Goal: Transaction & Acquisition: Obtain resource

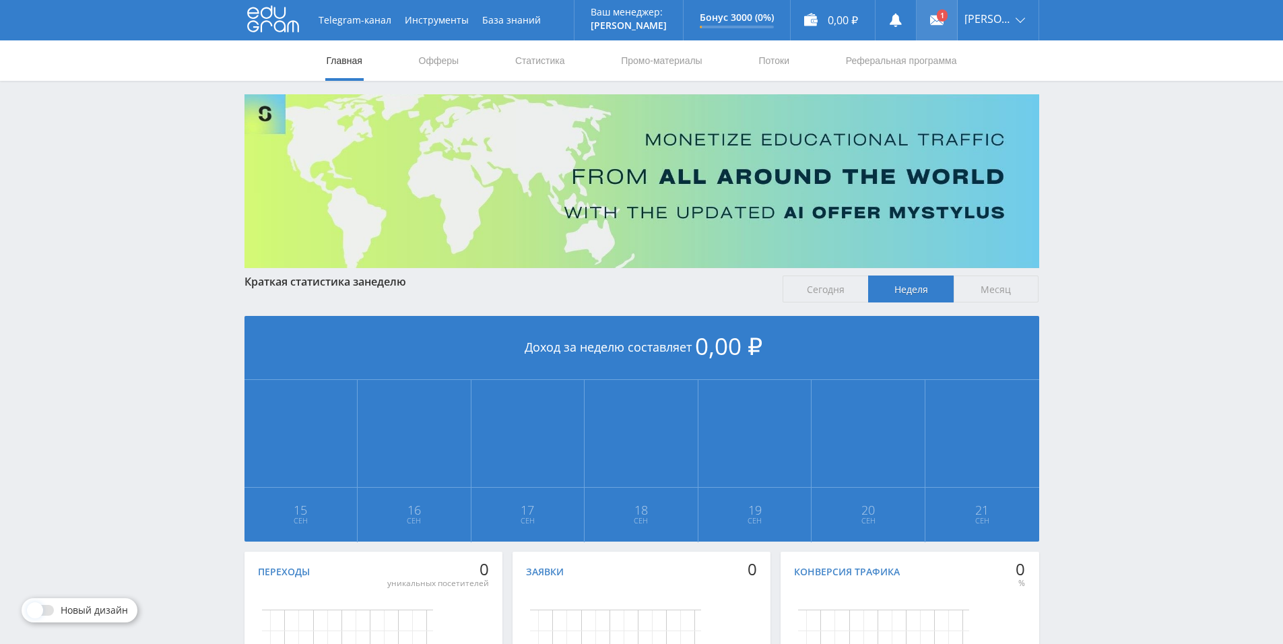
click at [938, 24] on link at bounding box center [937, 20] width 40 height 40
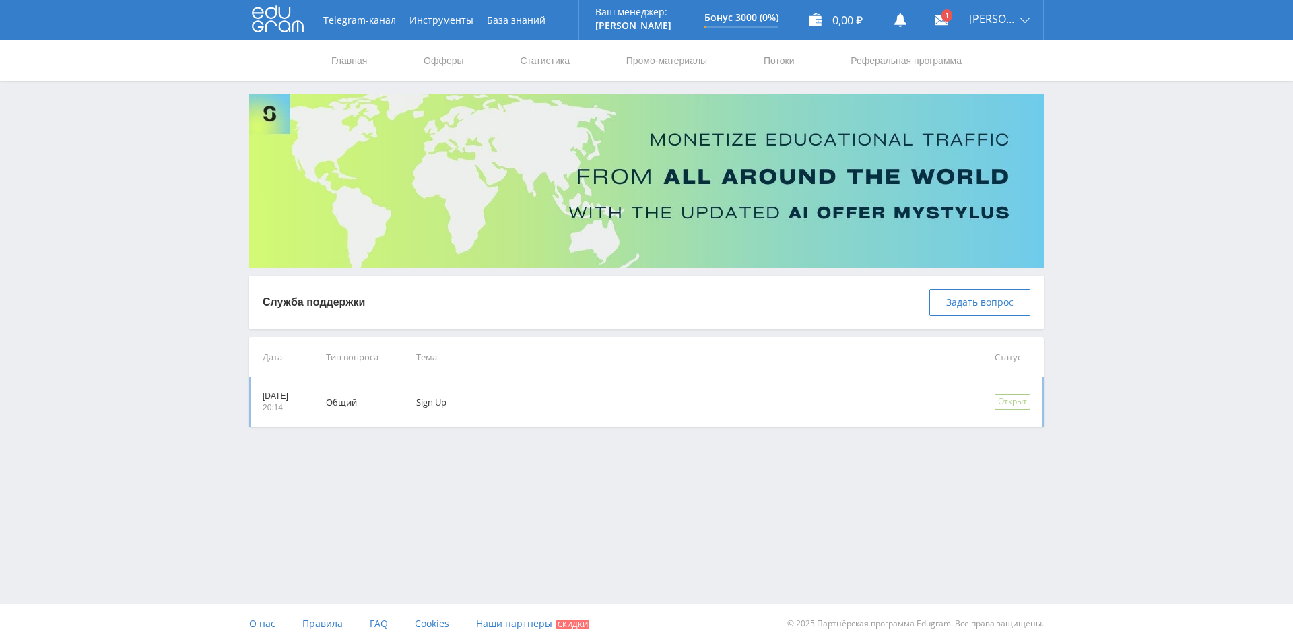
click at [468, 405] on td "Sign Up" at bounding box center [686, 402] width 578 height 50
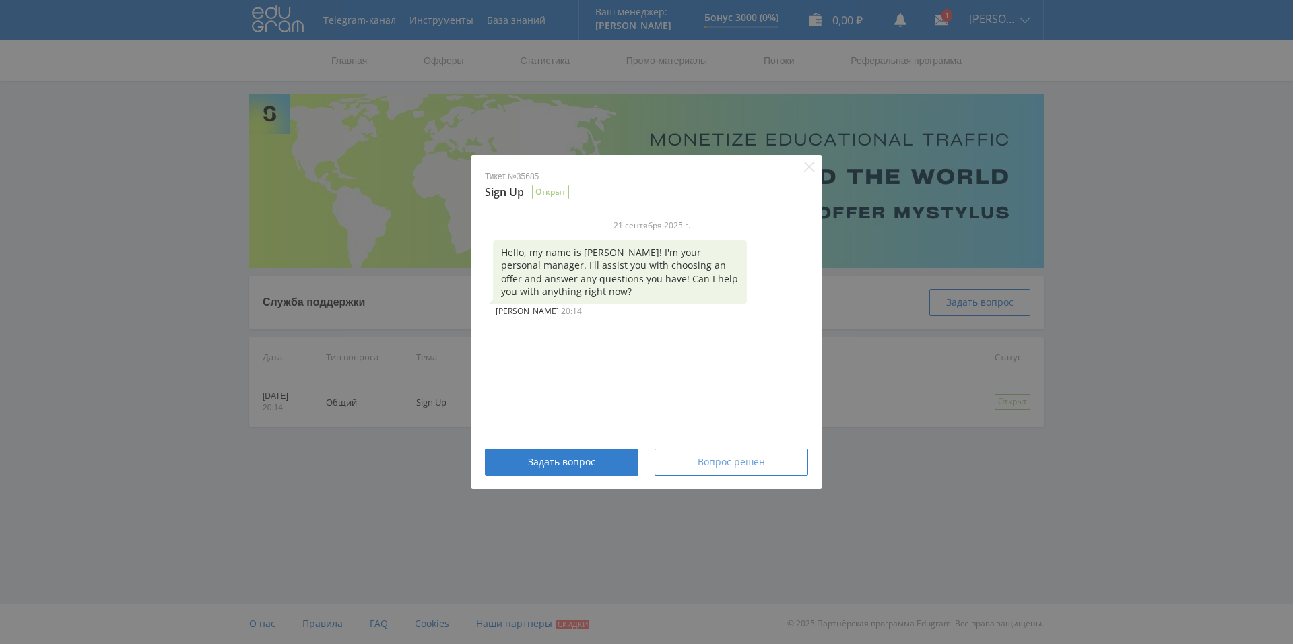
click at [690, 466] on div "Вопрос решен" at bounding box center [731, 462] width 120 height 11
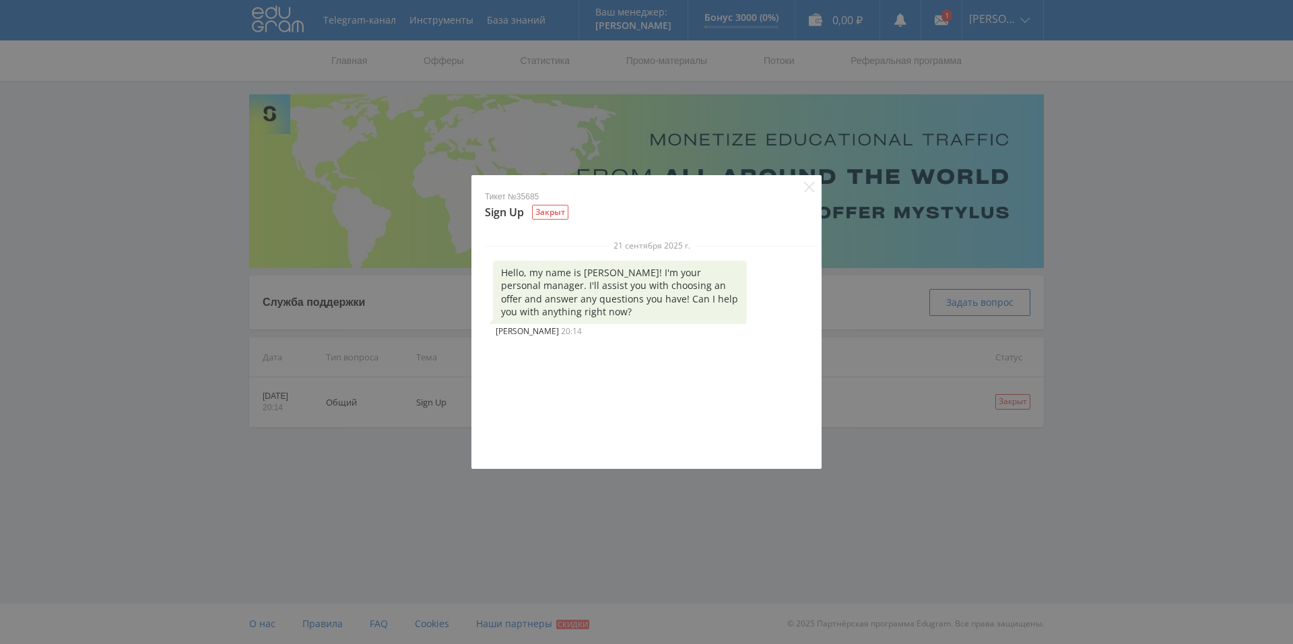
click at [835, 70] on div "Тикет №35685 Sign Up Закрыт 21 сентября 2025 г. Hello, my name is Alex! I'm you…" at bounding box center [646, 322] width 1293 height 644
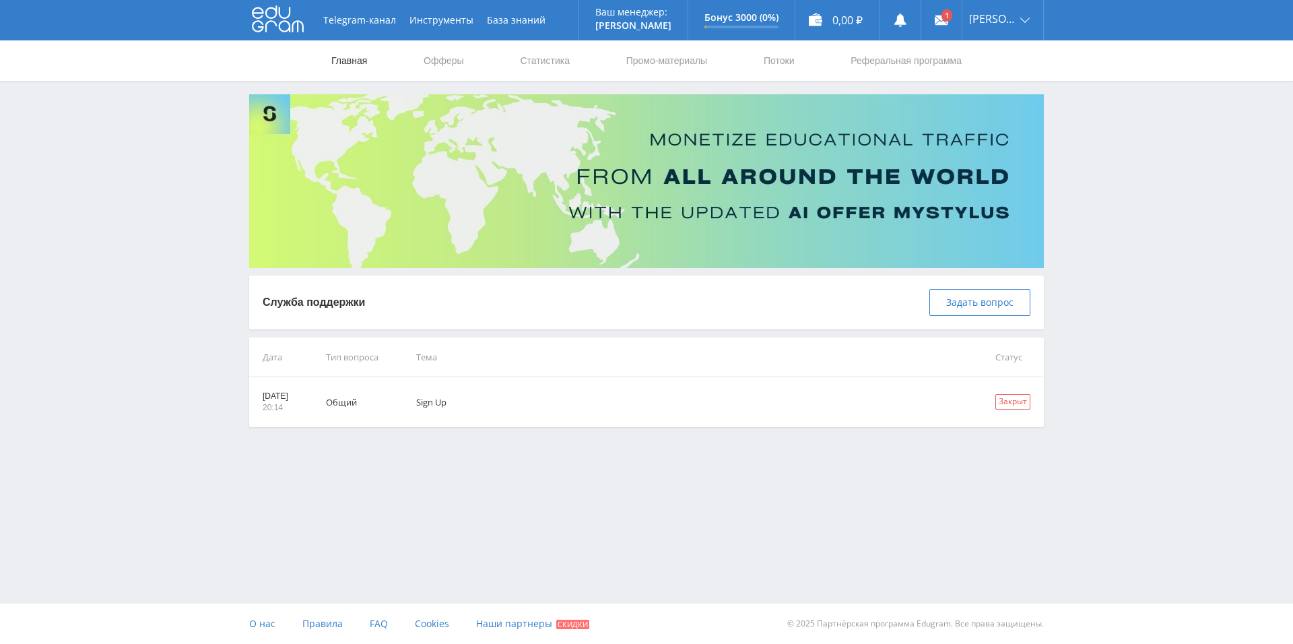
click at [338, 64] on link "Главная" at bounding box center [349, 60] width 38 height 40
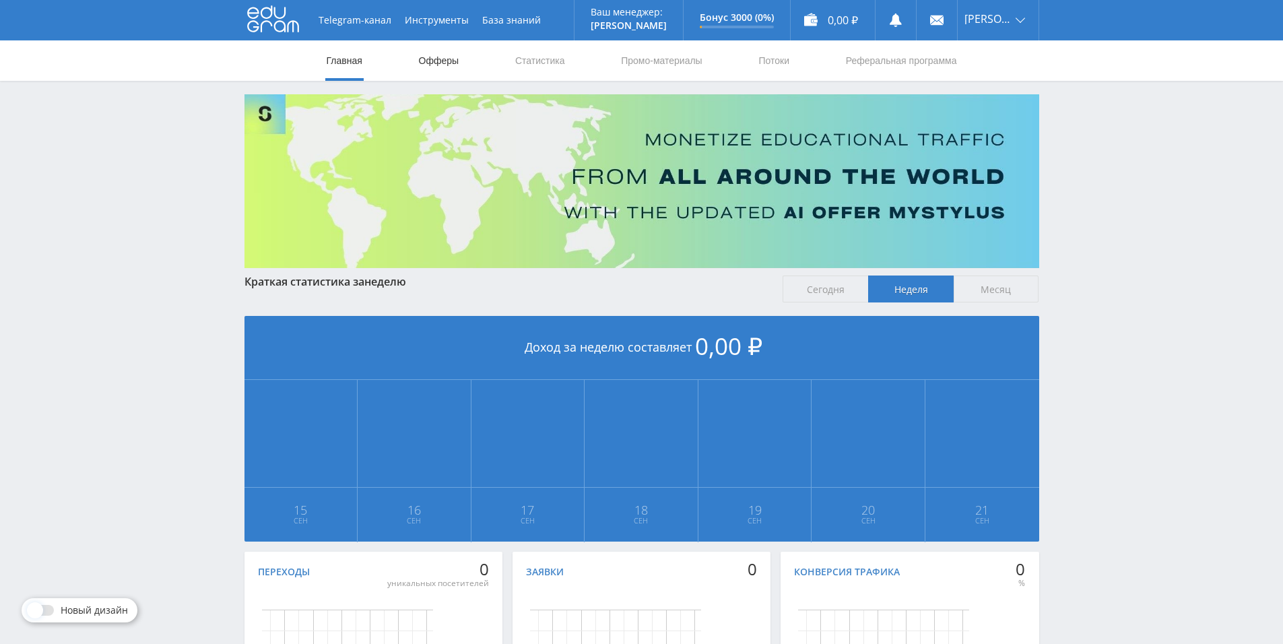
click at [438, 73] on link "Офферы" at bounding box center [439, 60] width 43 height 40
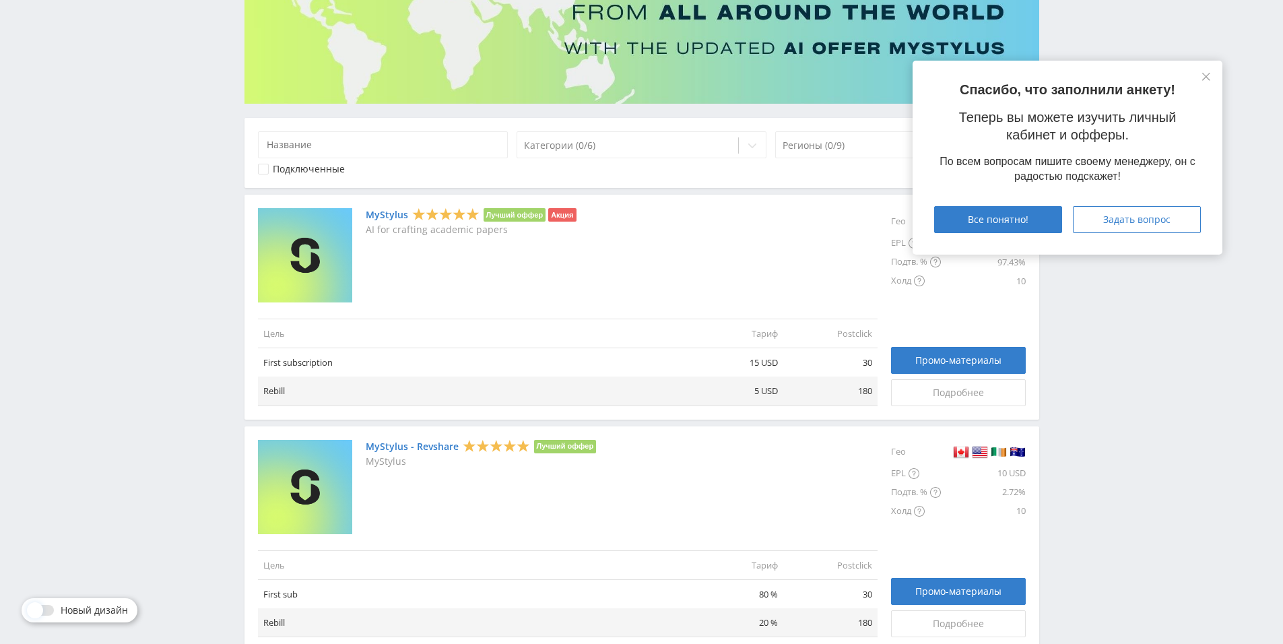
scroll to position [97, 0]
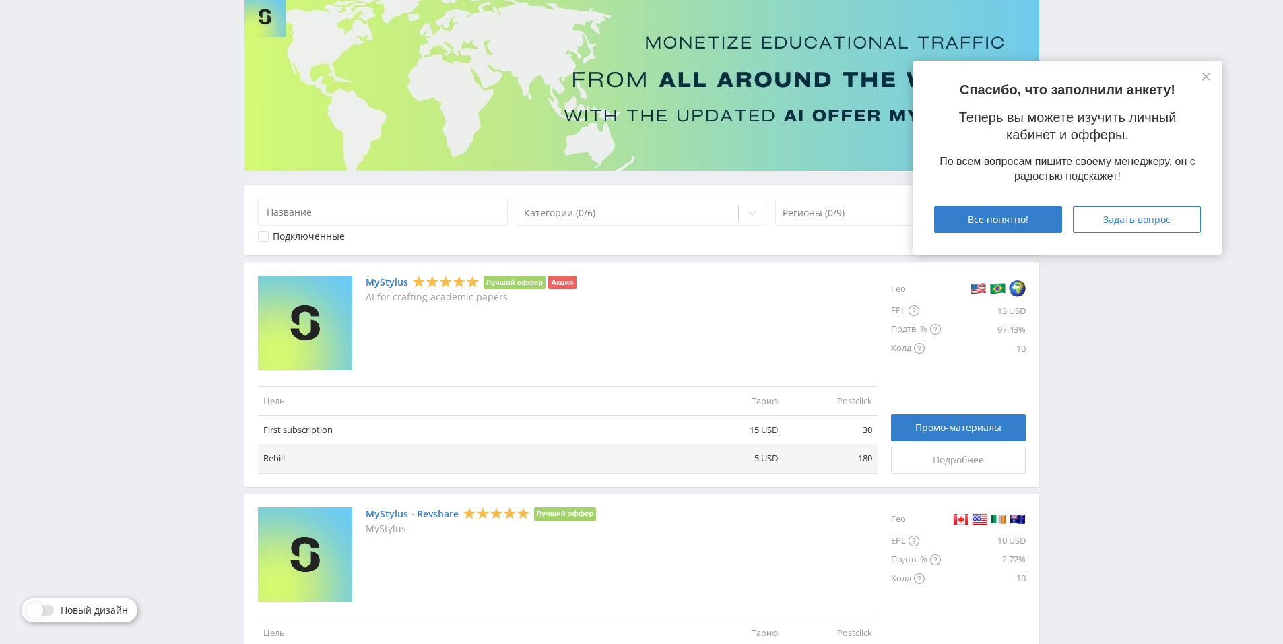
click at [399, 282] on link "MyStylus" at bounding box center [387, 282] width 42 height 11
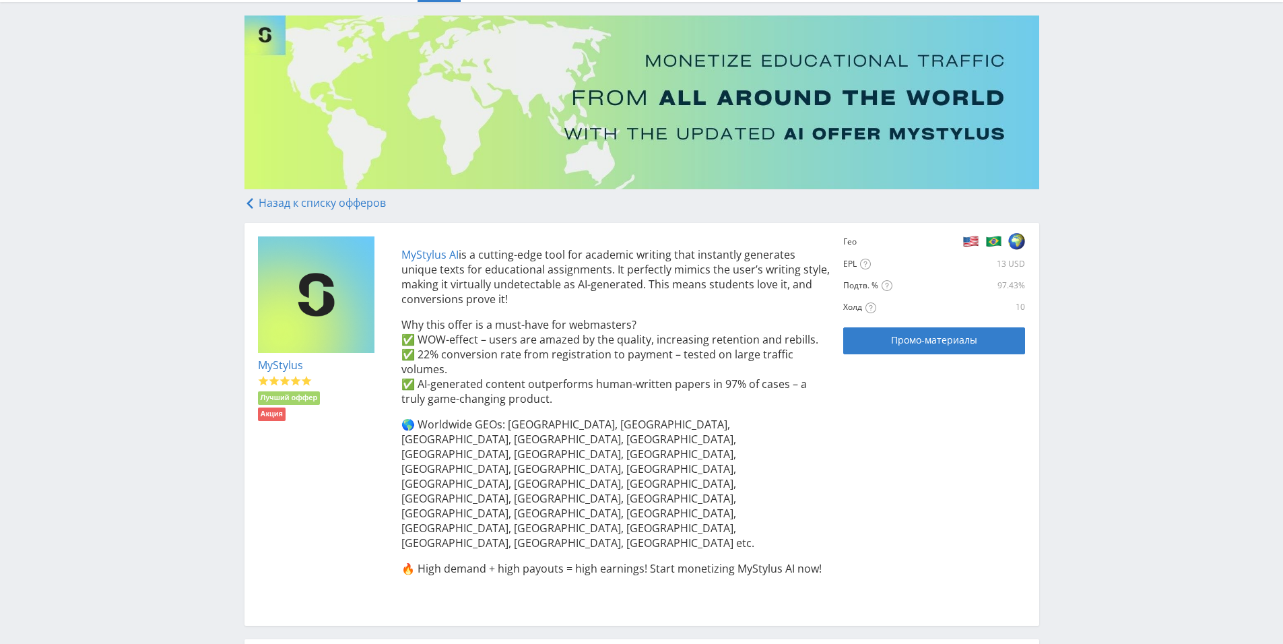
scroll to position [159, 0]
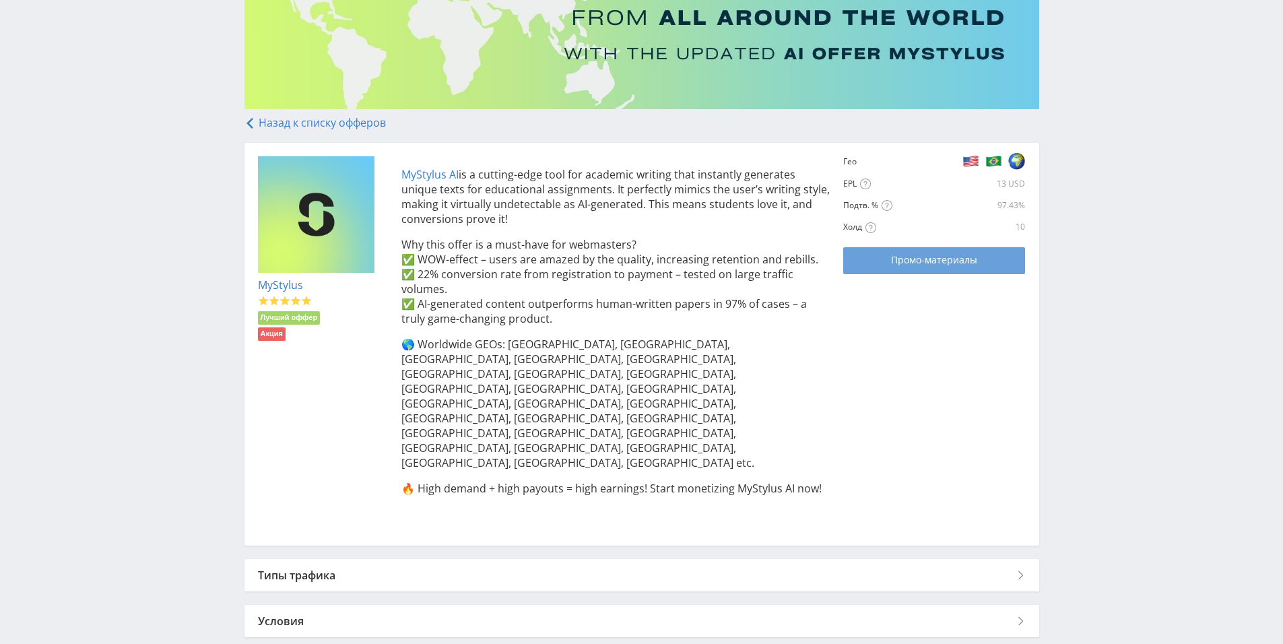
click at [912, 260] on span "Промо-материалы" at bounding box center [934, 260] width 86 height 11
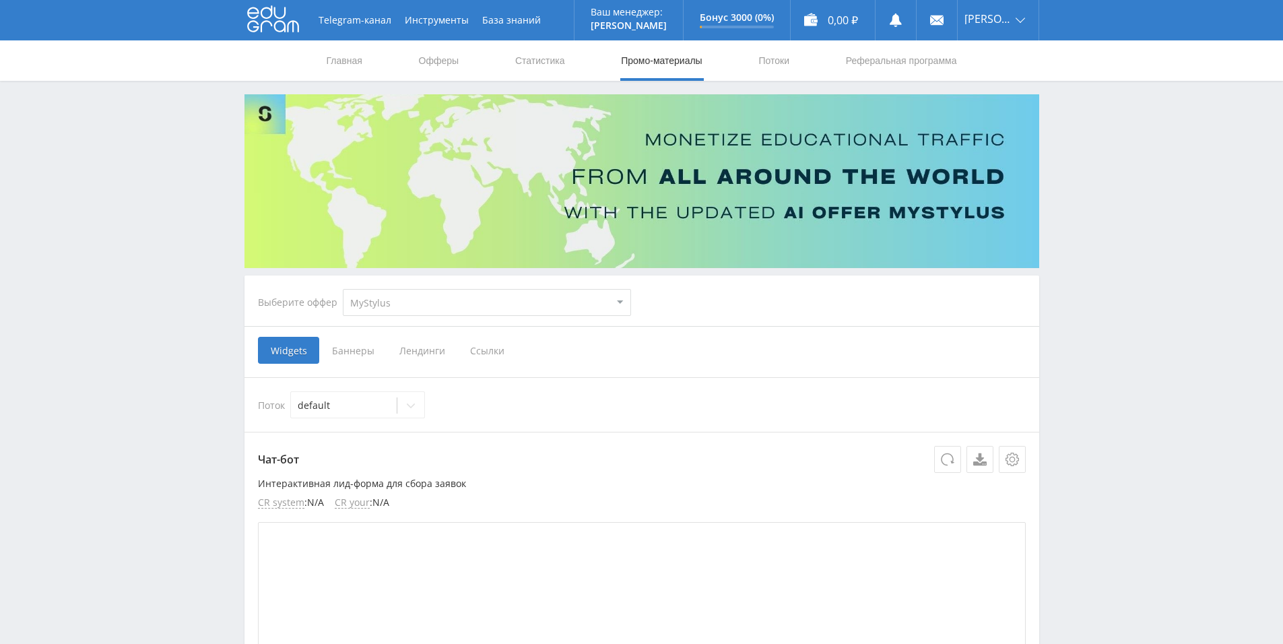
click at [507, 347] on span "Ссылки" at bounding box center [487, 350] width 60 height 27
click at [0, 0] on input "Ссылки" at bounding box center [0, 0] width 0 height 0
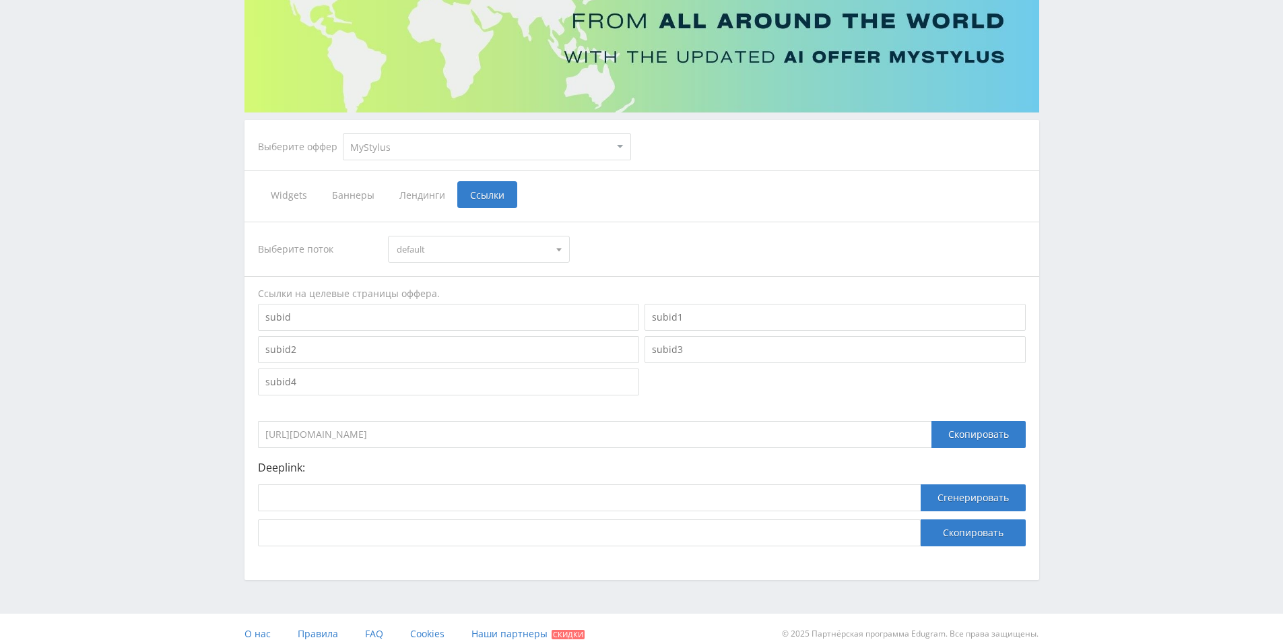
scroll to position [166, 0]
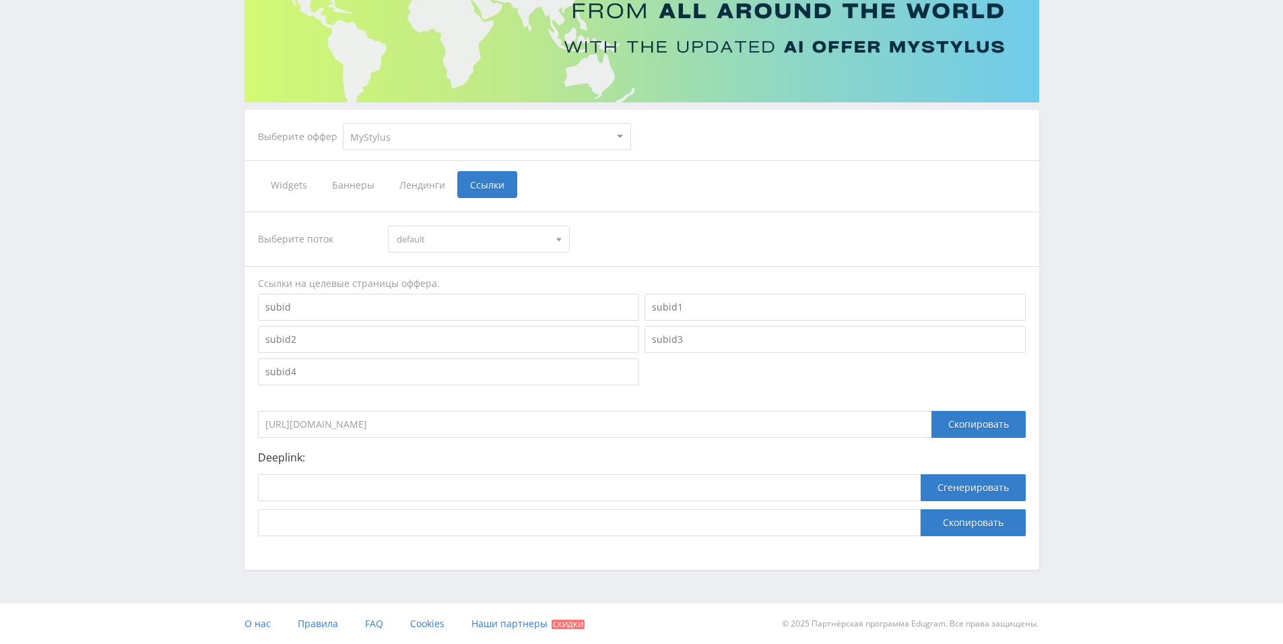
drag, startPoint x: 345, startPoint y: 424, endPoint x: 267, endPoint y: 424, distance: 78.8
click at [267, 424] on input "https://eduforms.org/?rid=cd997644be51cf46" at bounding box center [594, 424] width 673 height 27
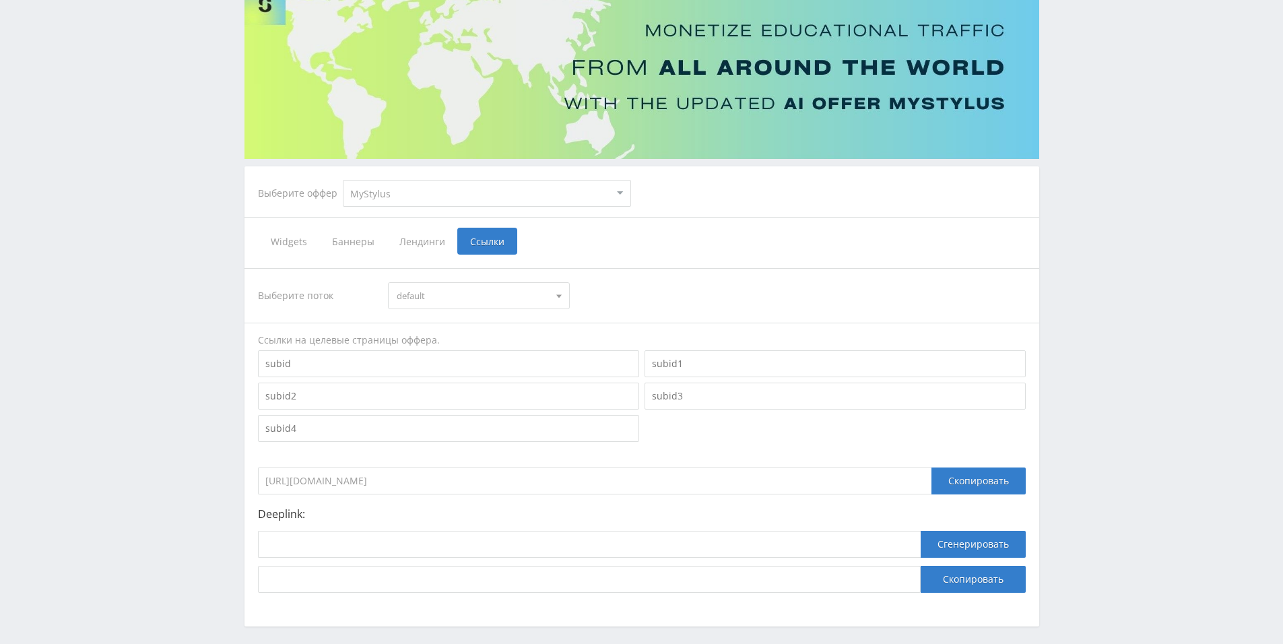
scroll to position [31, 0]
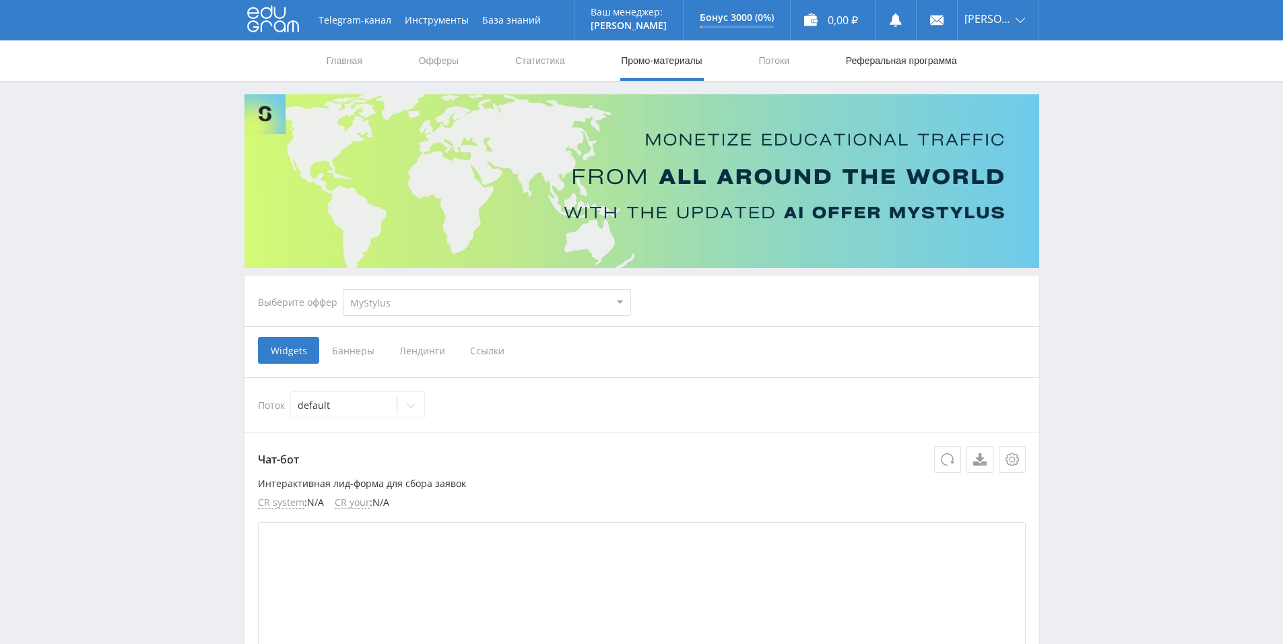
click at [872, 55] on link "Реферальная программа" at bounding box center [901, 60] width 114 height 40
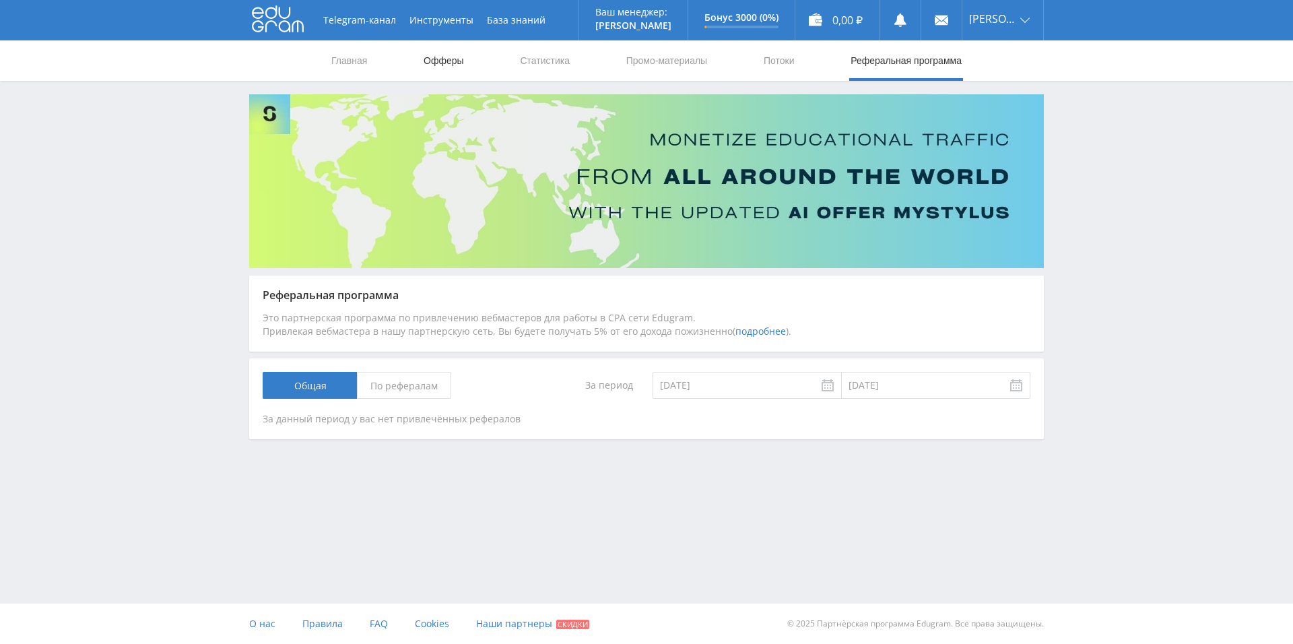
click at [453, 60] on link "Офферы" at bounding box center [443, 60] width 43 height 40
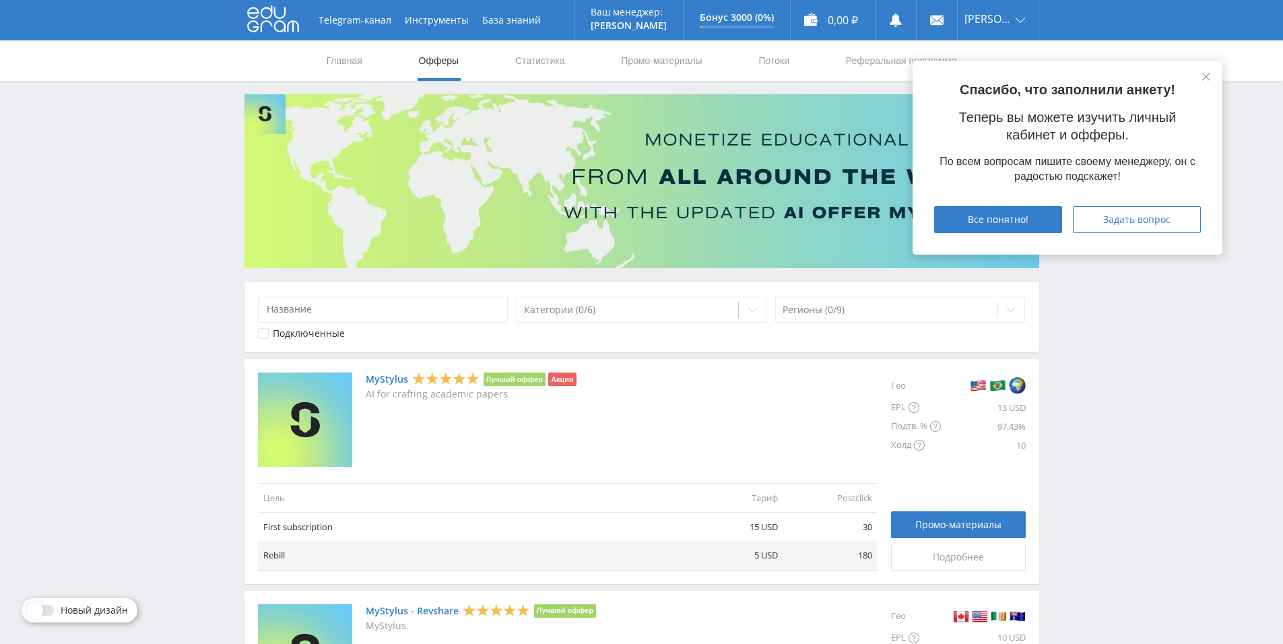
scroll to position [67, 0]
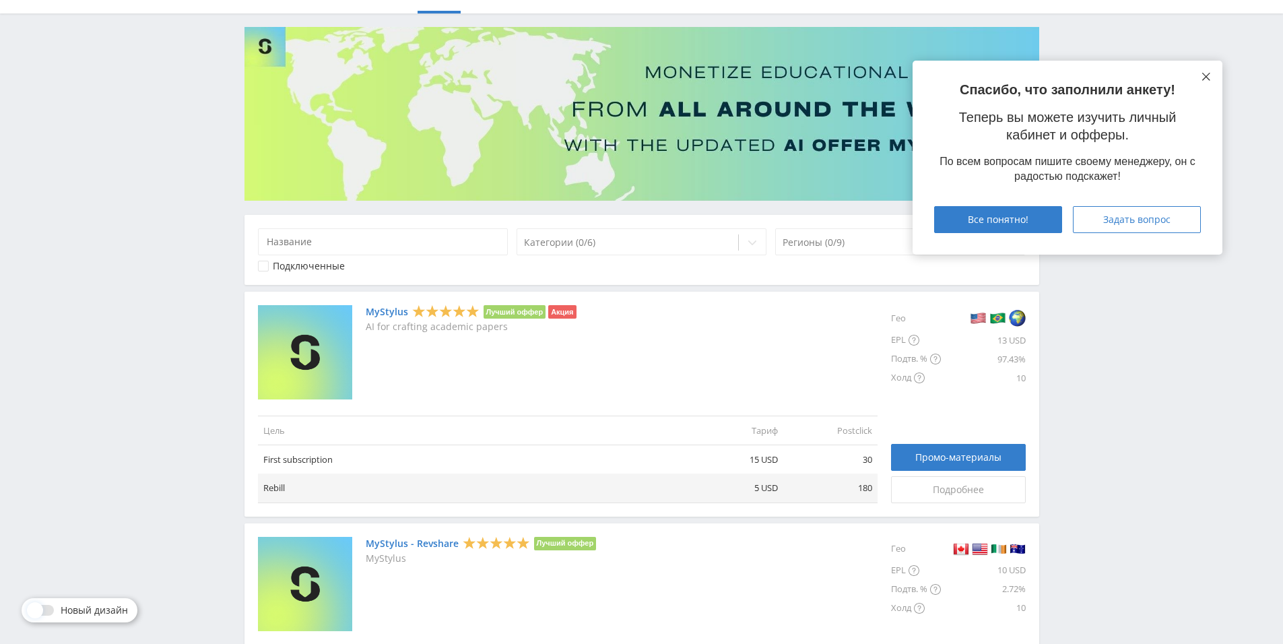
click at [1204, 76] on icon at bounding box center [1206, 77] width 8 height 8
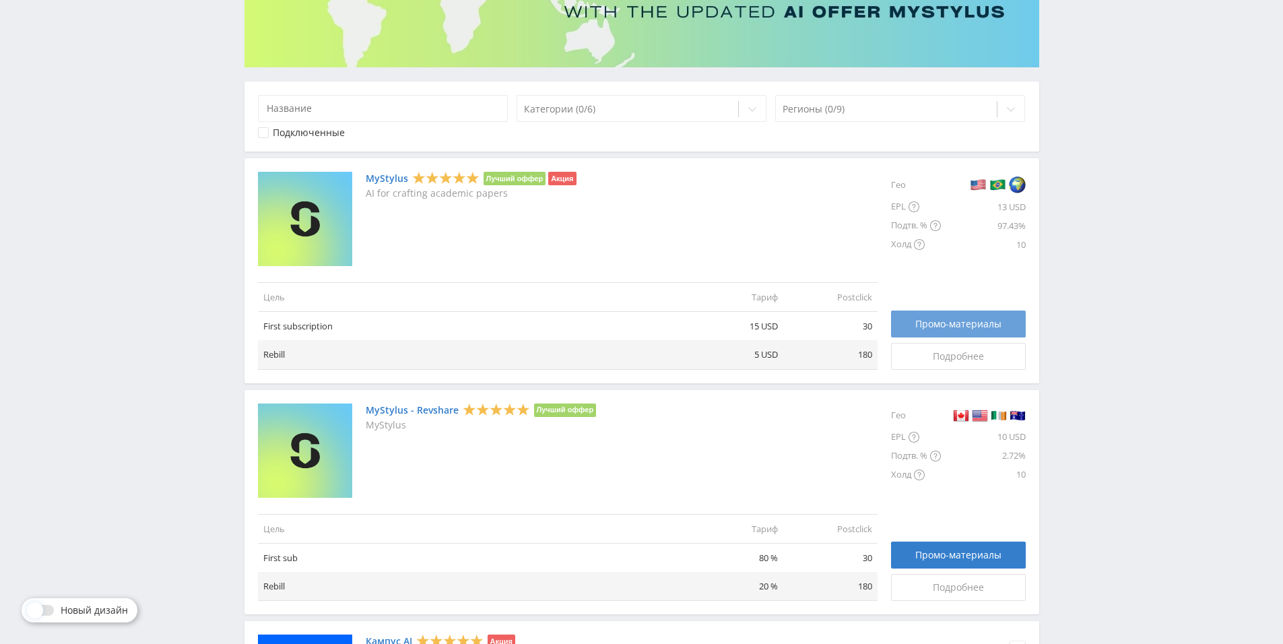
scroll to position [202, 0]
click at [957, 328] on span "Промо-материалы" at bounding box center [958, 322] width 86 height 11
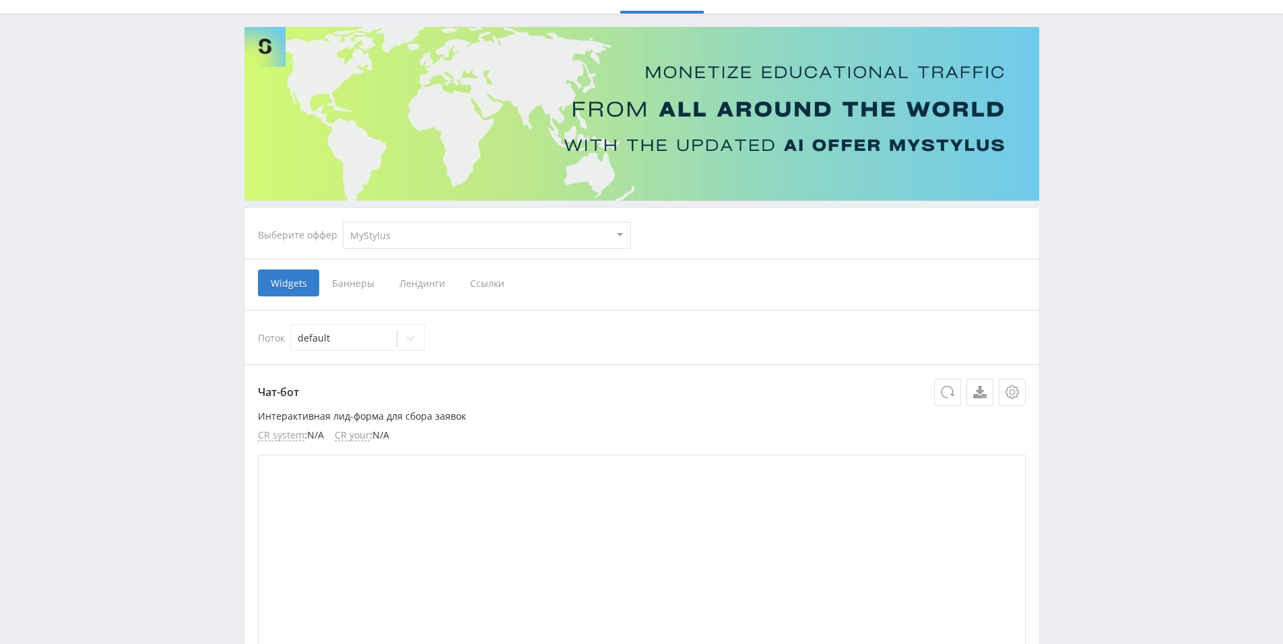
scroll to position [202, 0]
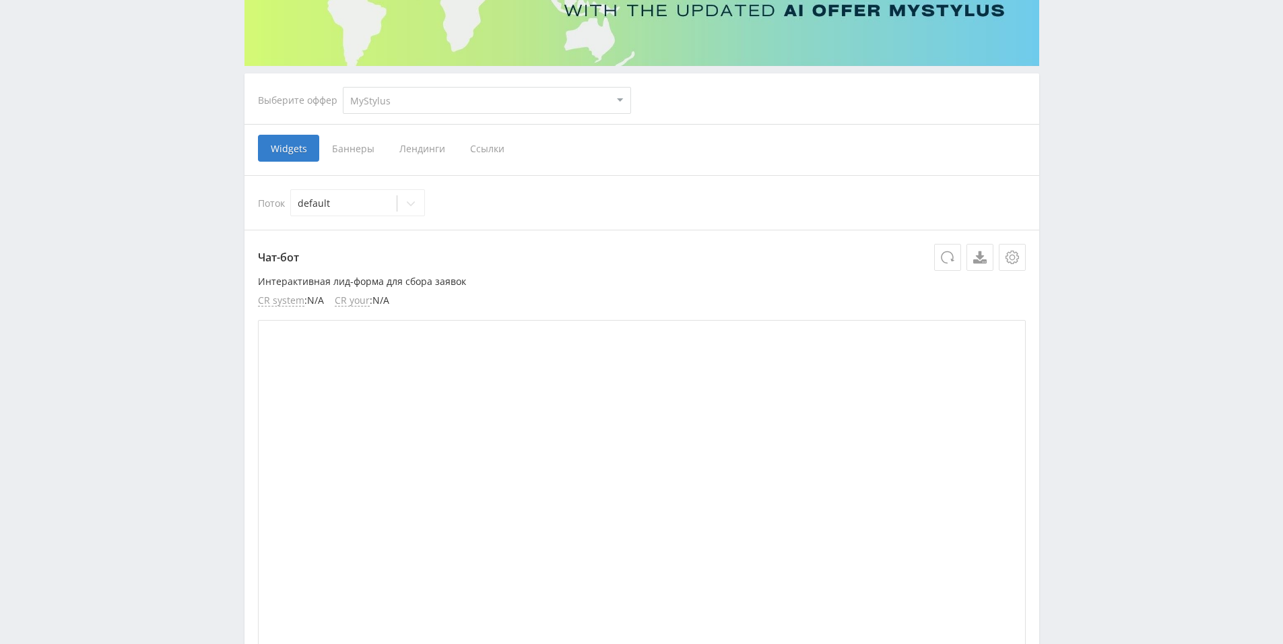
click at [477, 154] on span "Ссылки" at bounding box center [487, 148] width 60 height 27
click at [0, 0] on input "Ссылки" at bounding box center [0, 0] width 0 height 0
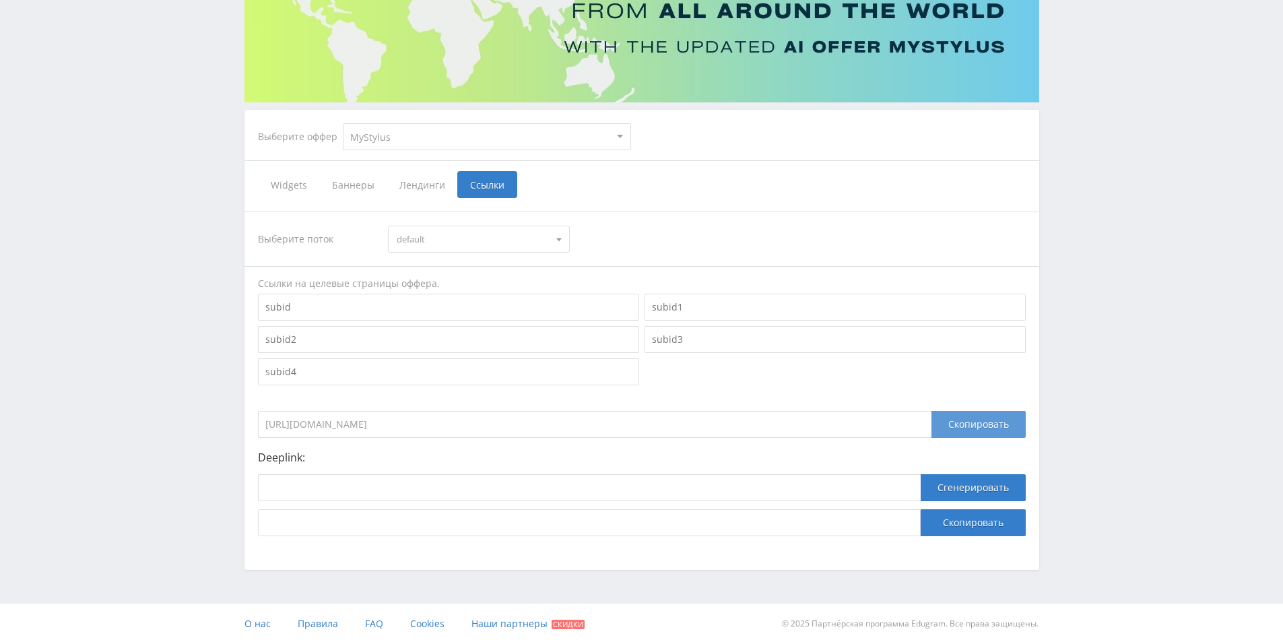
click at [988, 411] on div "Скопировать" at bounding box center [978, 424] width 94 height 27
click at [983, 427] on div "Скопировать" at bounding box center [978, 424] width 94 height 27
drag, startPoint x: 519, startPoint y: 206, endPoint x: 522, endPoint y: 218, distance: 11.9
click at [520, 209] on div "Выберите поток default default Ссылки на целевые страницы оффера. https://edufo…" at bounding box center [641, 374] width 795 height 352
click at [523, 234] on span "default" at bounding box center [473, 239] width 152 height 26
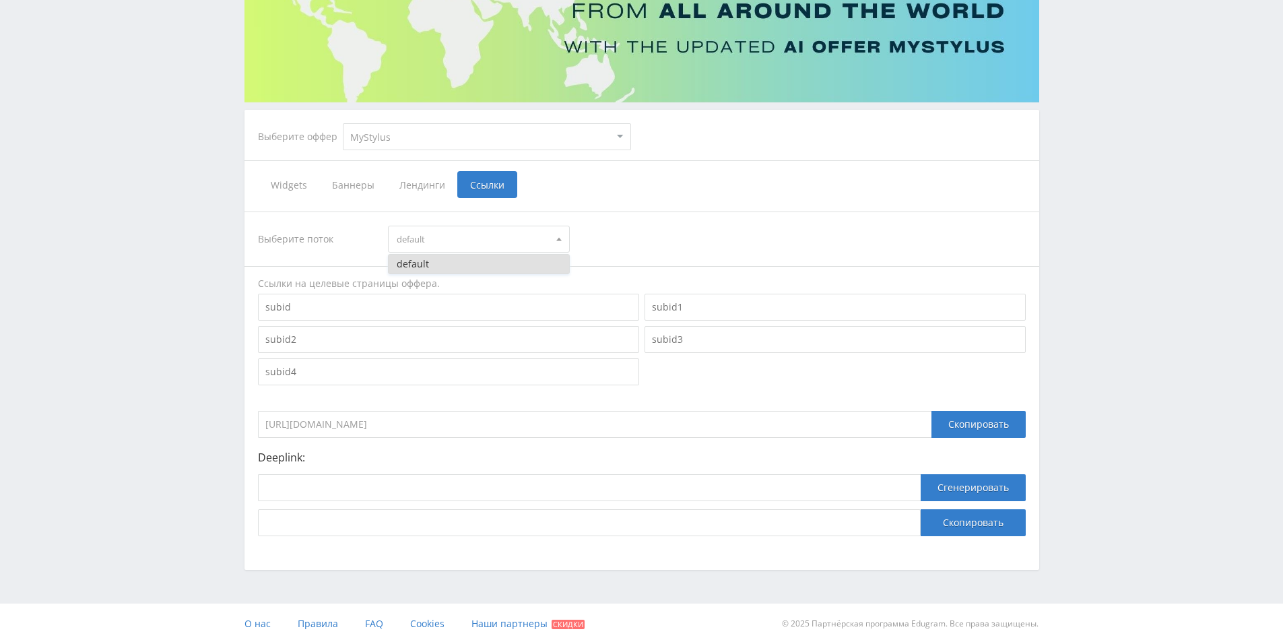
click at [523, 234] on span "default" at bounding box center [473, 239] width 152 height 26
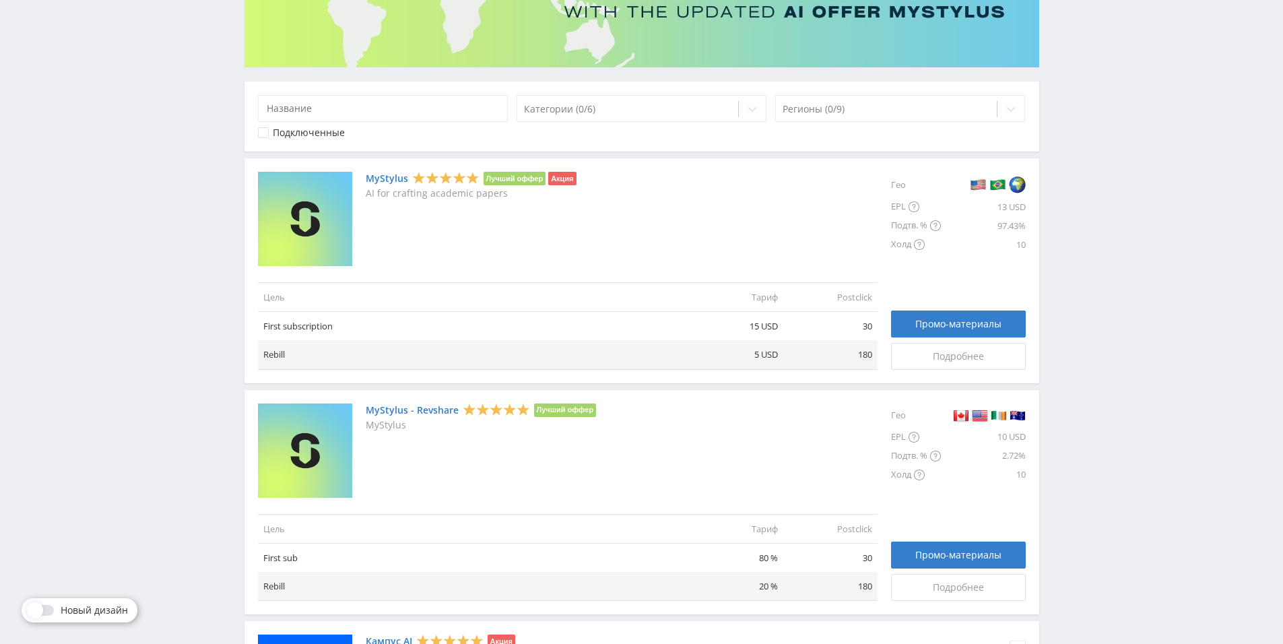
scroll to position [202, 0]
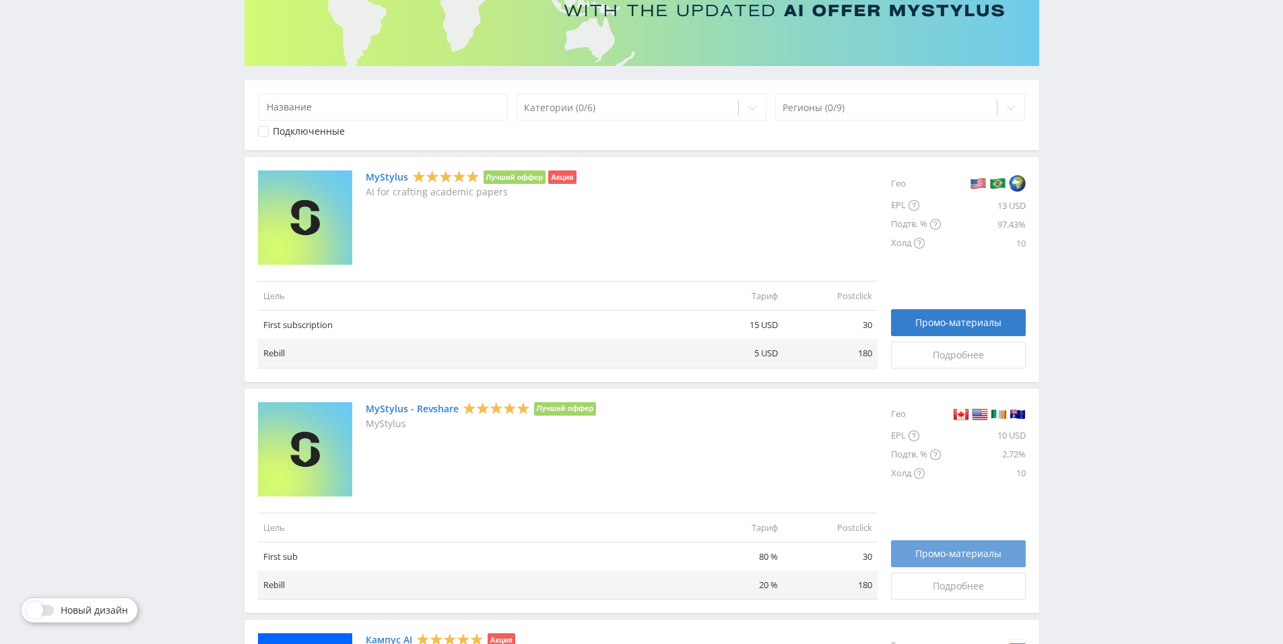
click at [964, 558] on span "Промо-материалы" at bounding box center [958, 553] width 86 height 11
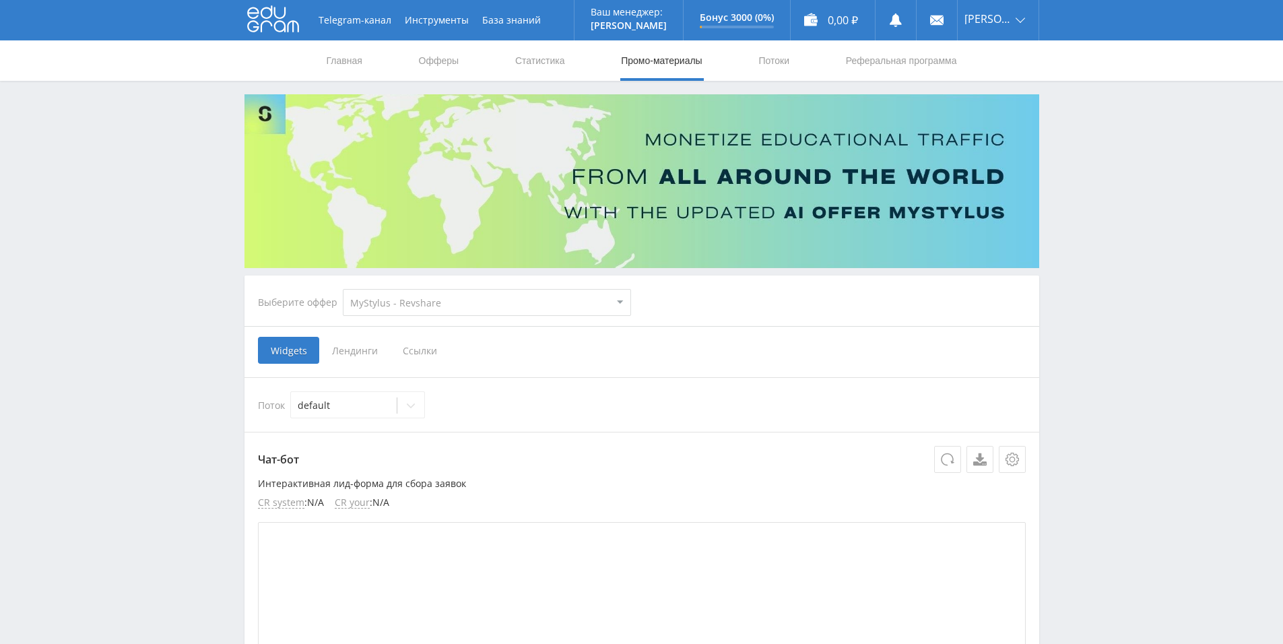
select select "341"
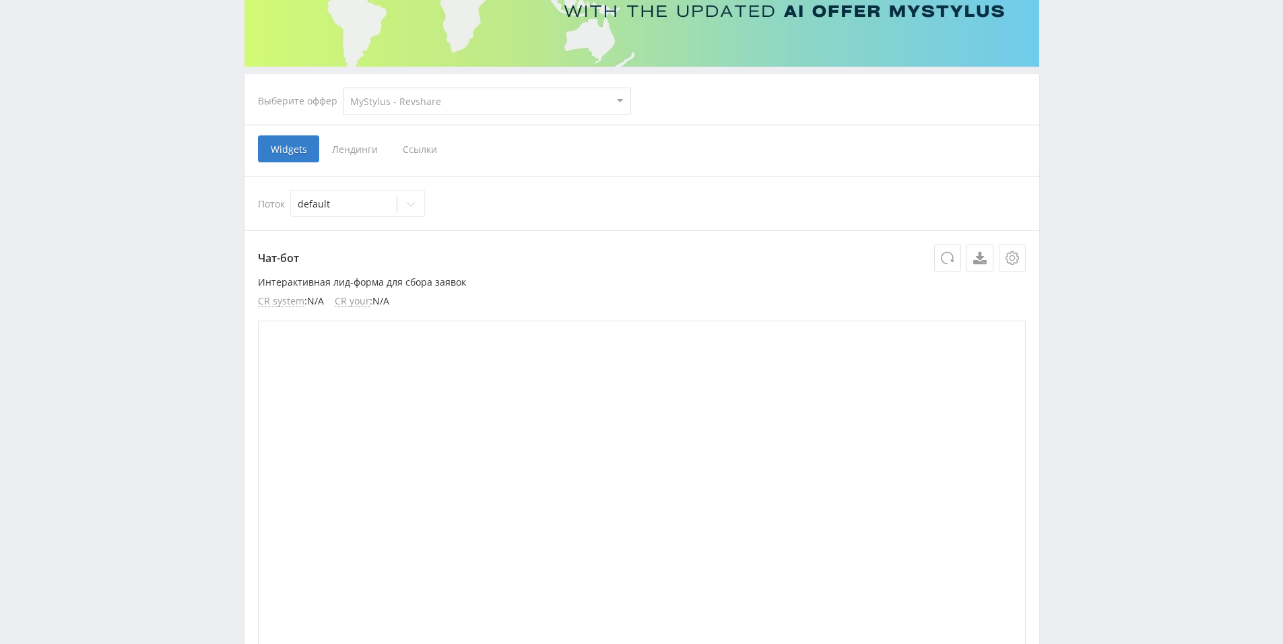
scroll to position [202, 0]
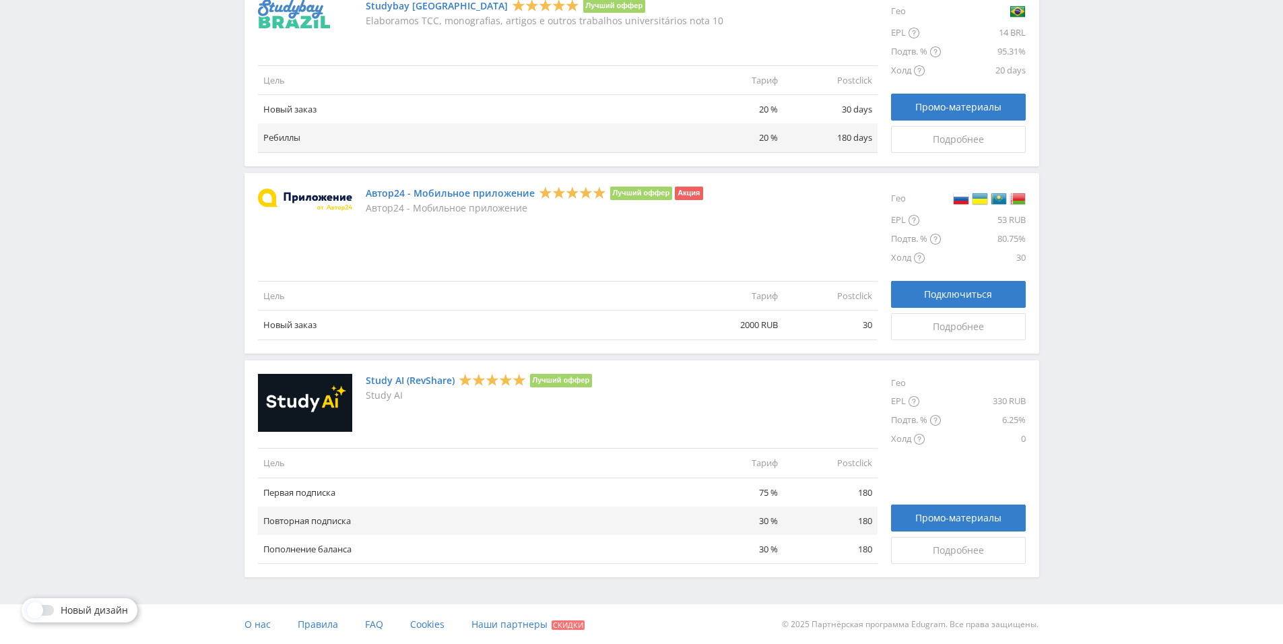
scroll to position [1444, 0]
drag, startPoint x: 670, startPoint y: 410, endPoint x: 439, endPoint y: 395, distance: 231.5
click at [662, 410] on div "Study AI (RevShare) Лучший оффер Study AI" at bounding box center [568, 402] width 620 height 59
click at [995, 517] on span "Промо-материалы" at bounding box center [958, 517] width 86 height 11
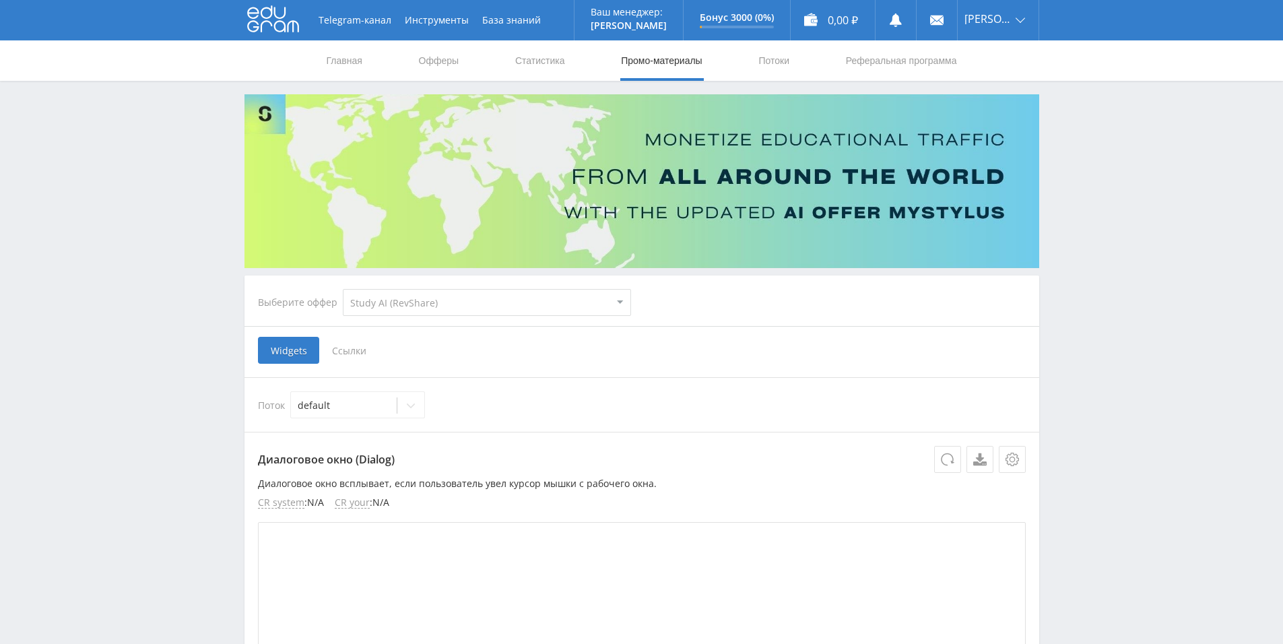
select select "376"
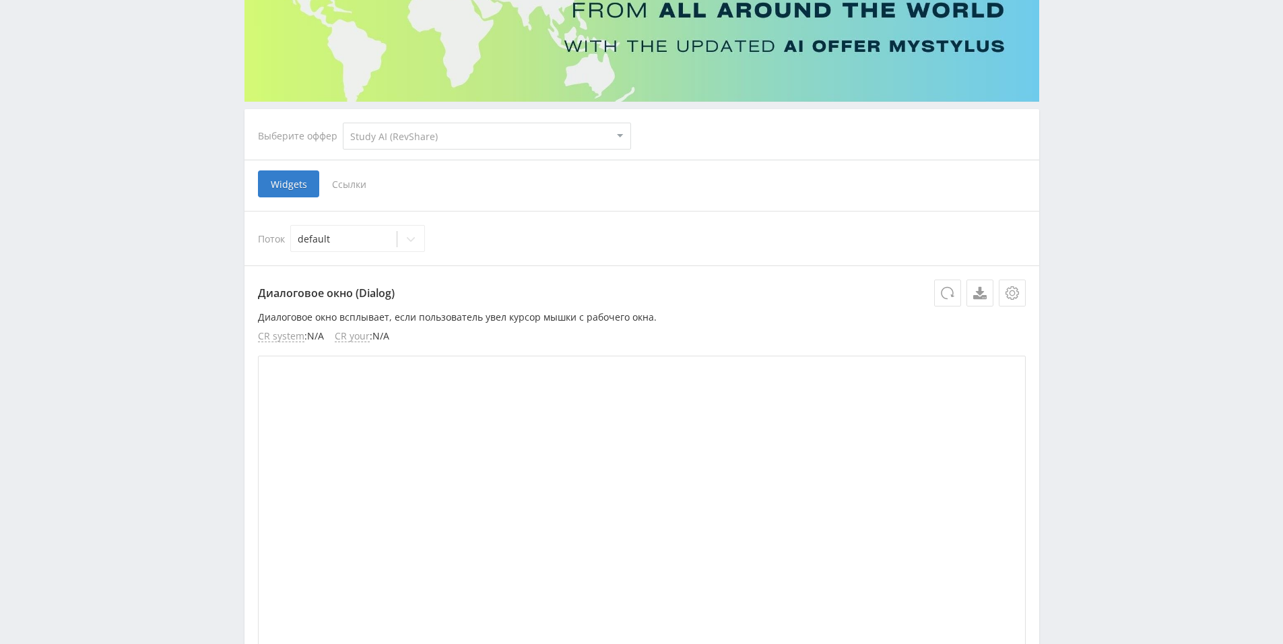
scroll to position [135, 0]
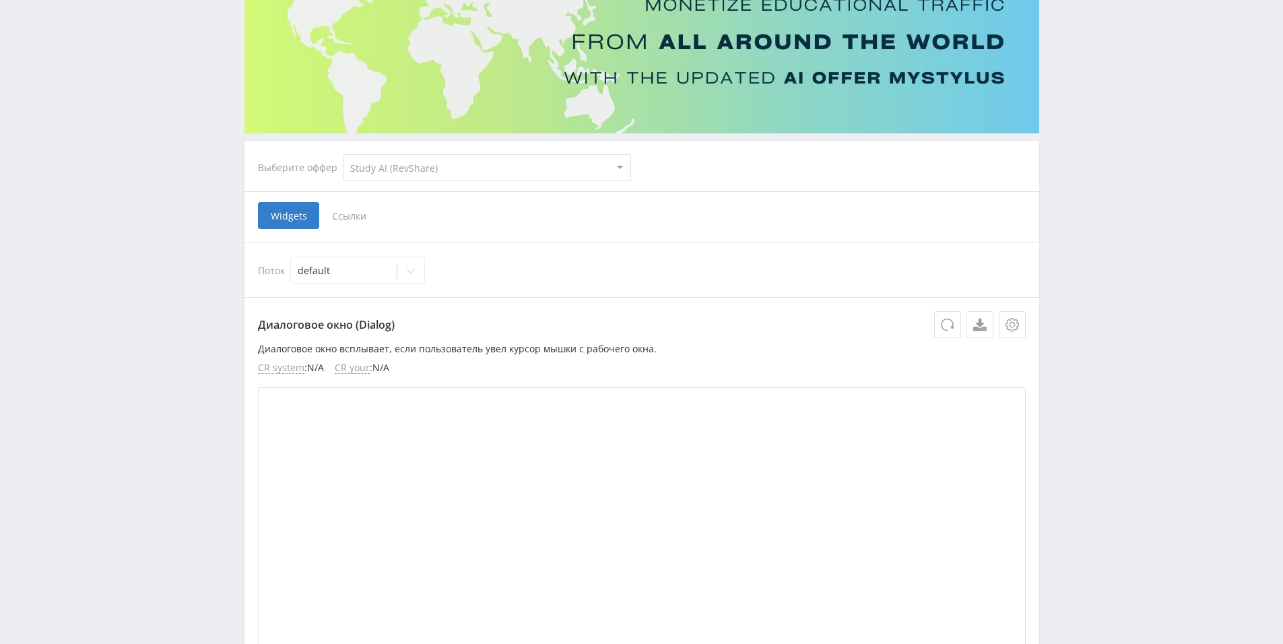
click at [360, 212] on span "Ссылки" at bounding box center [349, 215] width 60 height 27
click at [0, 0] on input "Ссылки" at bounding box center [0, 0] width 0 height 0
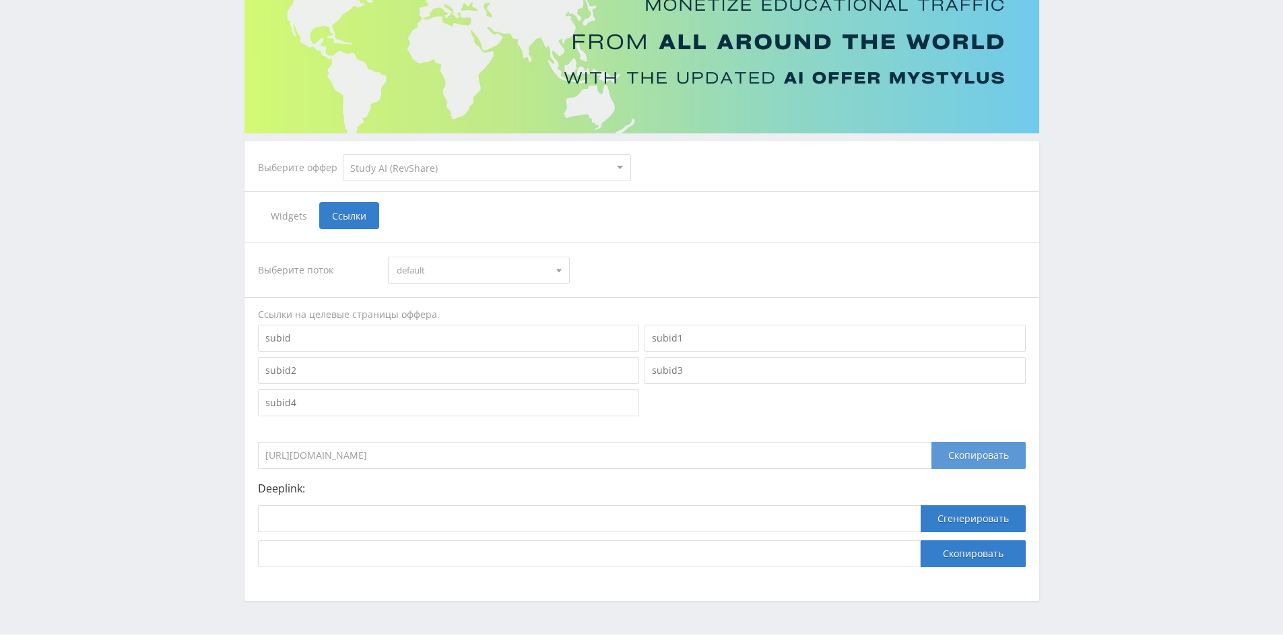
click at [992, 448] on div "Скопировать" at bounding box center [978, 455] width 94 height 27
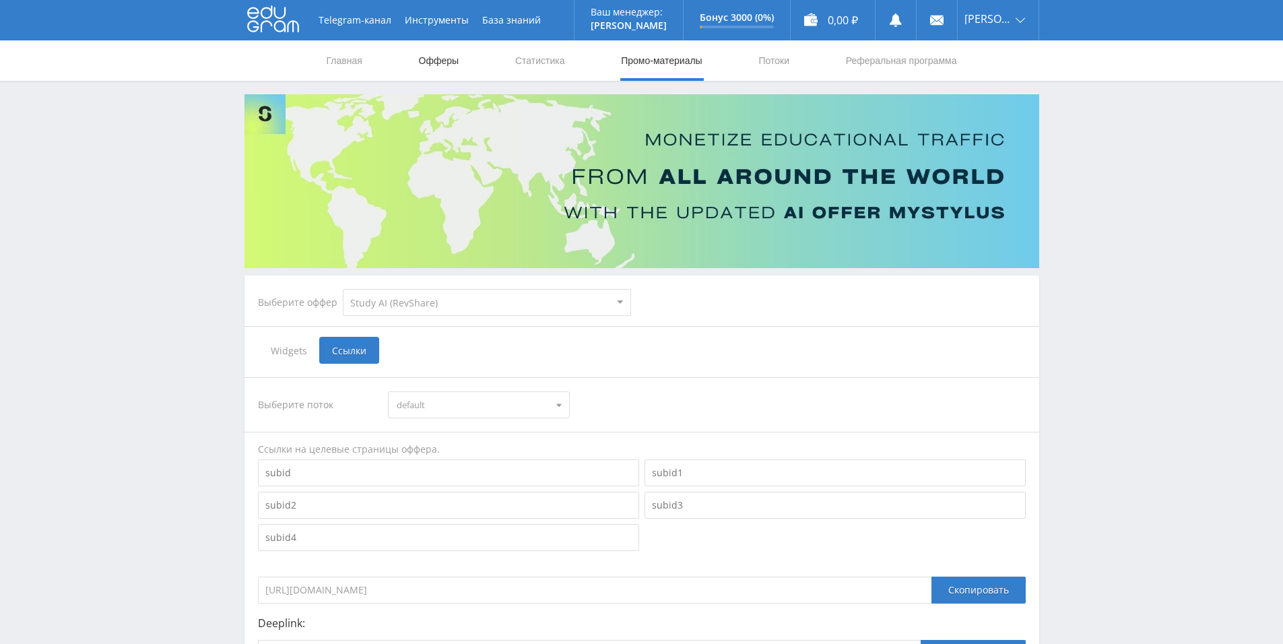
click at [445, 63] on link "Офферы" at bounding box center [439, 60] width 43 height 40
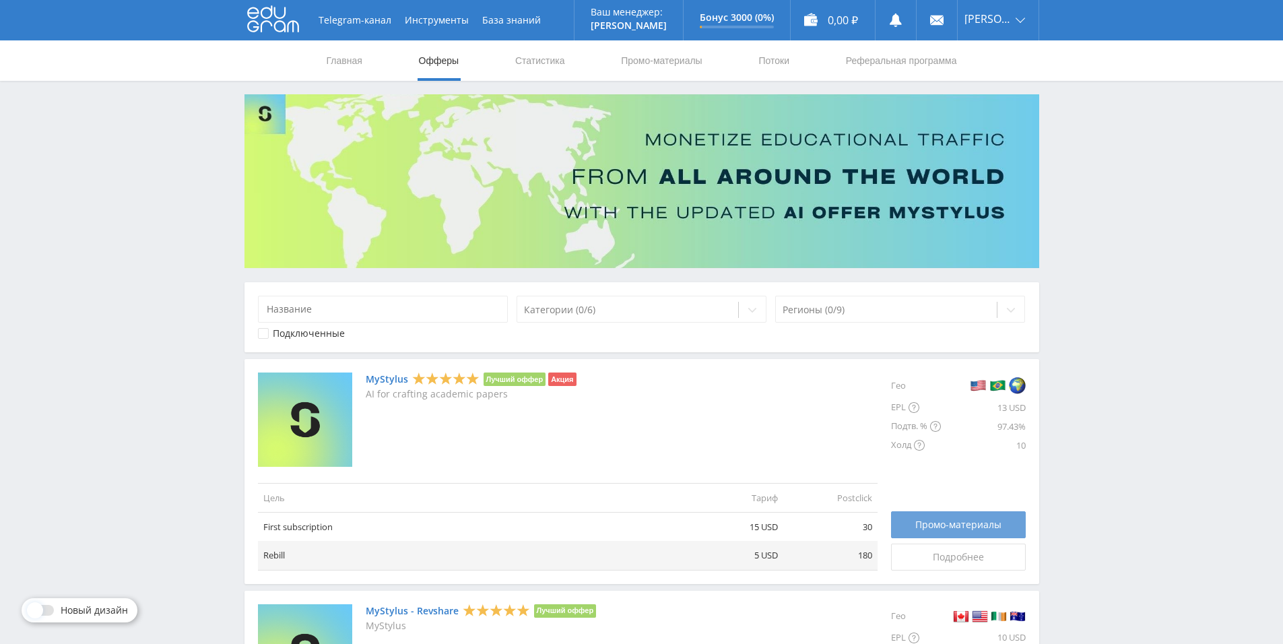
click at [973, 525] on span "Промо-материалы" at bounding box center [958, 524] width 86 height 11
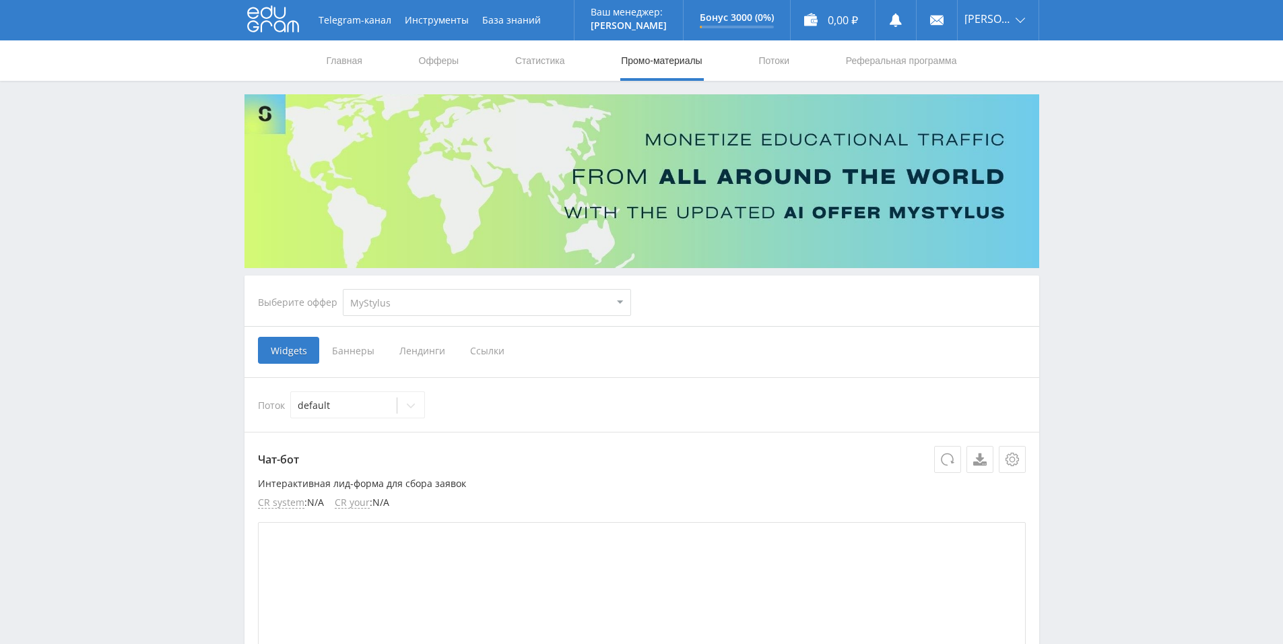
click at [620, 302] on select "MyStylus MyStylus - Revshare Кампус AI Studybay Автор24 Studybay Brazil Study A…" at bounding box center [487, 302] width 288 height 27
click at [343, 289] on select "MyStylus MyStylus - Revshare Кампус AI Studybay Автор24 Studybay Brazil Study A…" at bounding box center [487, 302] width 288 height 27
click at [481, 352] on span "Ссылки" at bounding box center [487, 350] width 60 height 27
click at [0, 0] on input "Ссылки" at bounding box center [0, 0] width 0 height 0
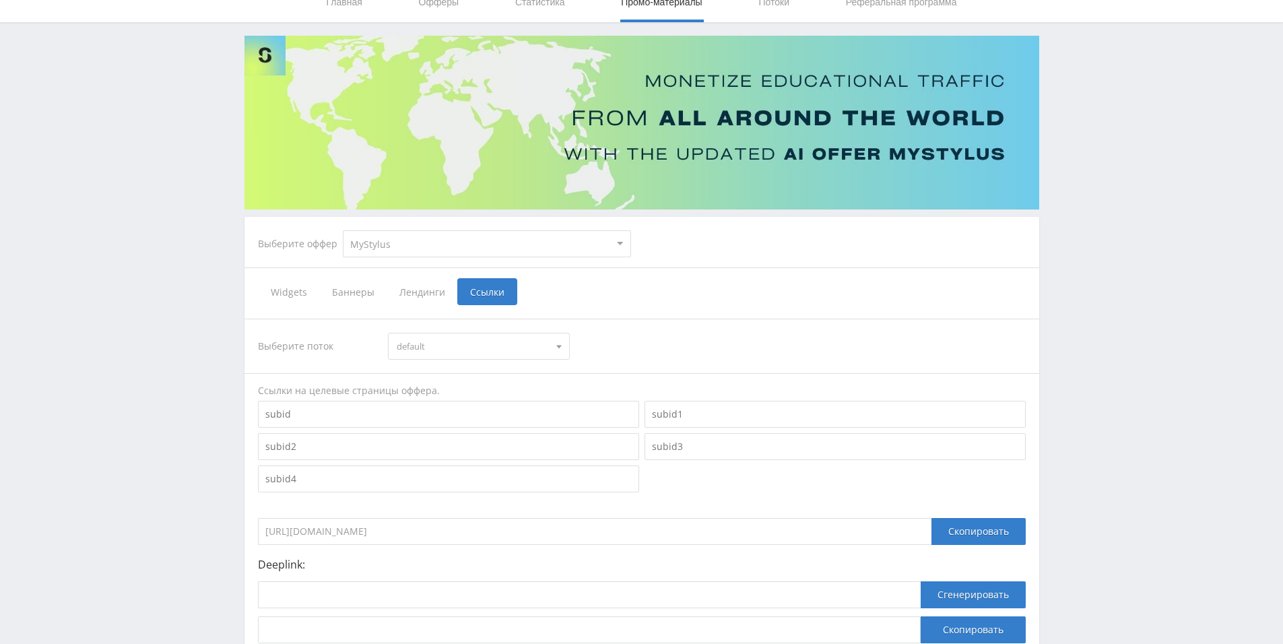
scroll to position [135, 0]
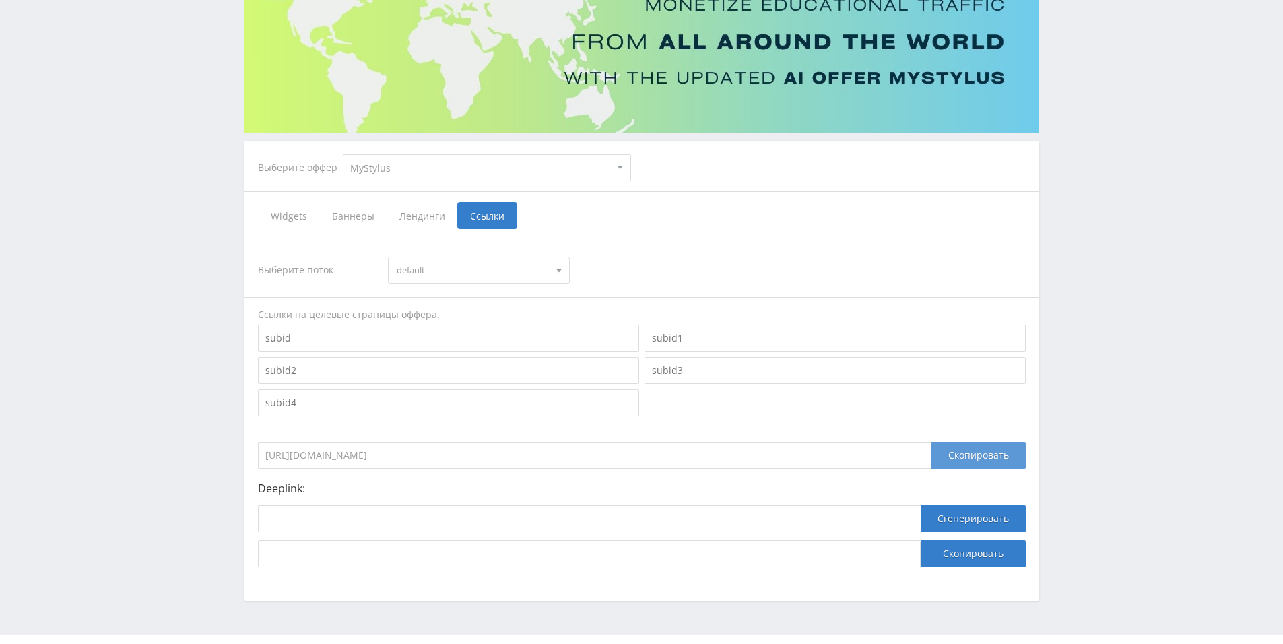
click at [958, 458] on div "Скопировать" at bounding box center [978, 455] width 94 height 27
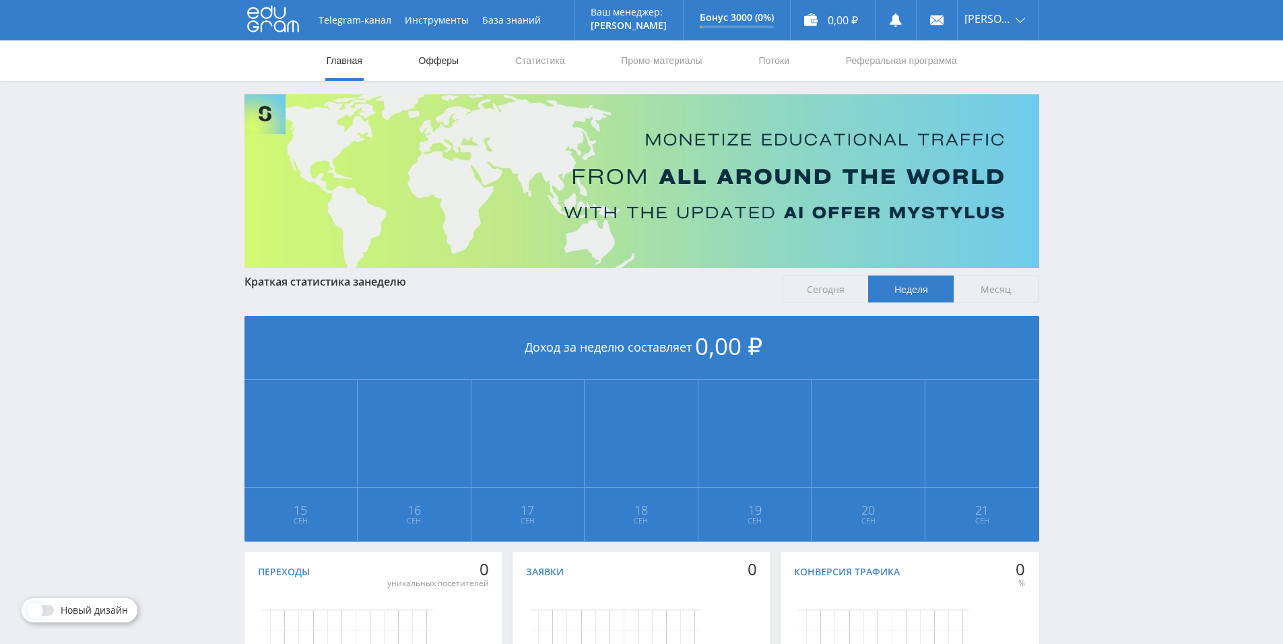
click at [450, 72] on link "Офферы" at bounding box center [439, 60] width 43 height 40
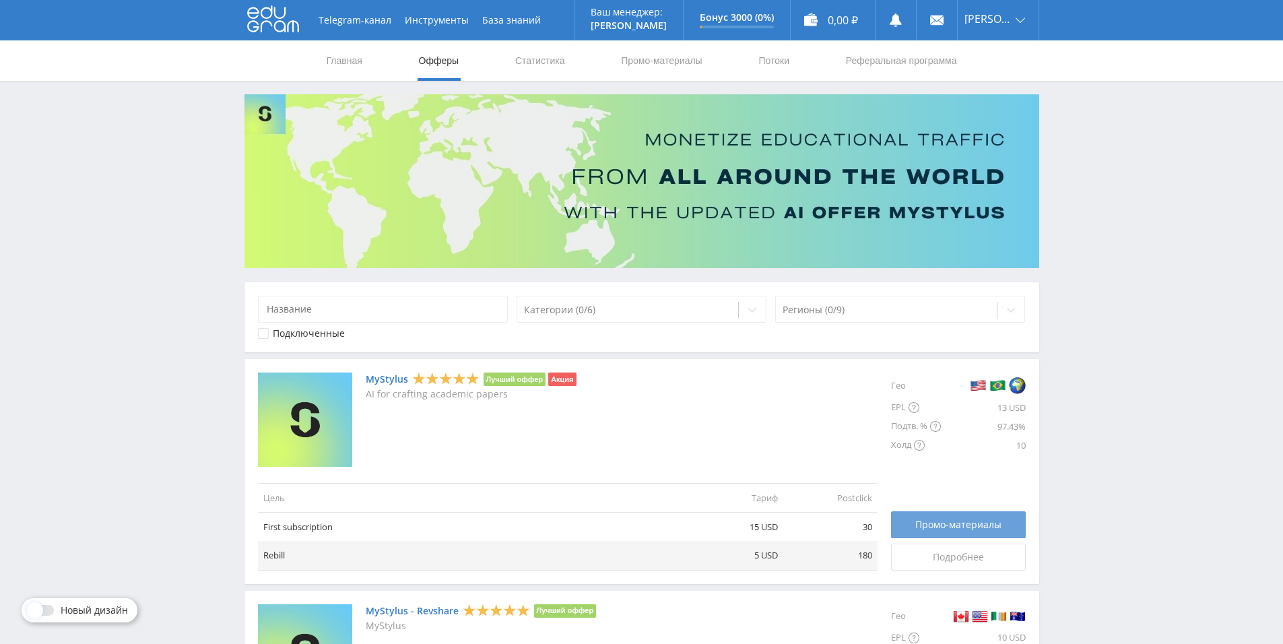
click at [980, 527] on span "Промо-материалы" at bounding box center [958, 524] width 86 height 11
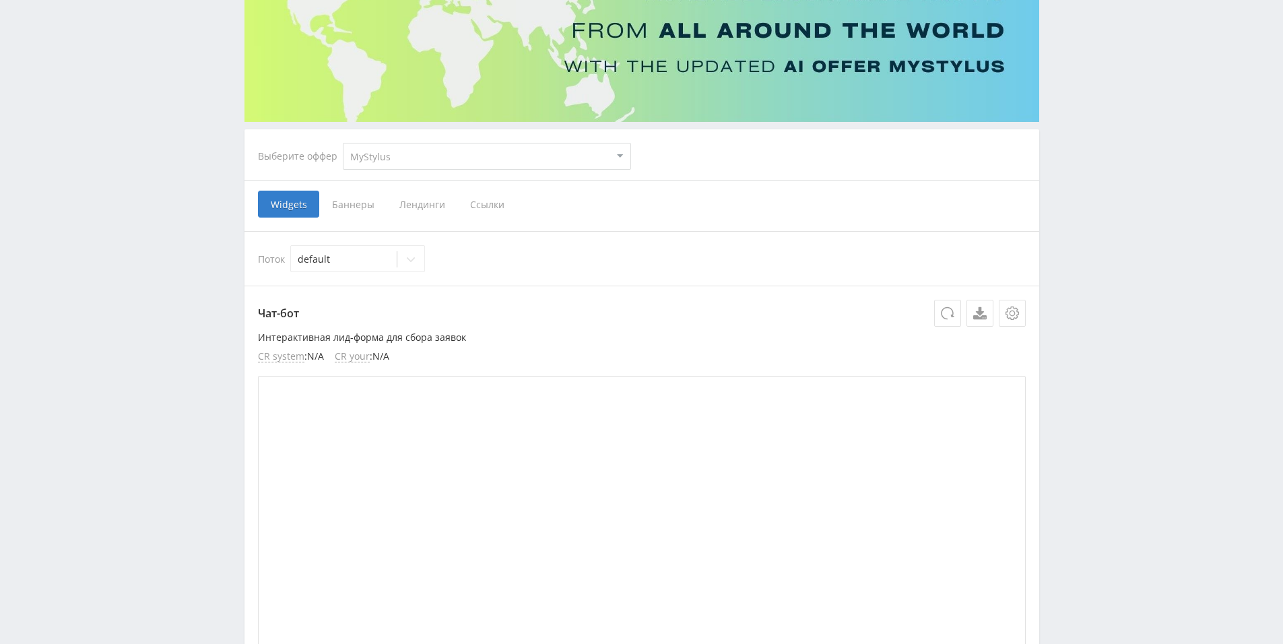
scroll to position [135, 0]
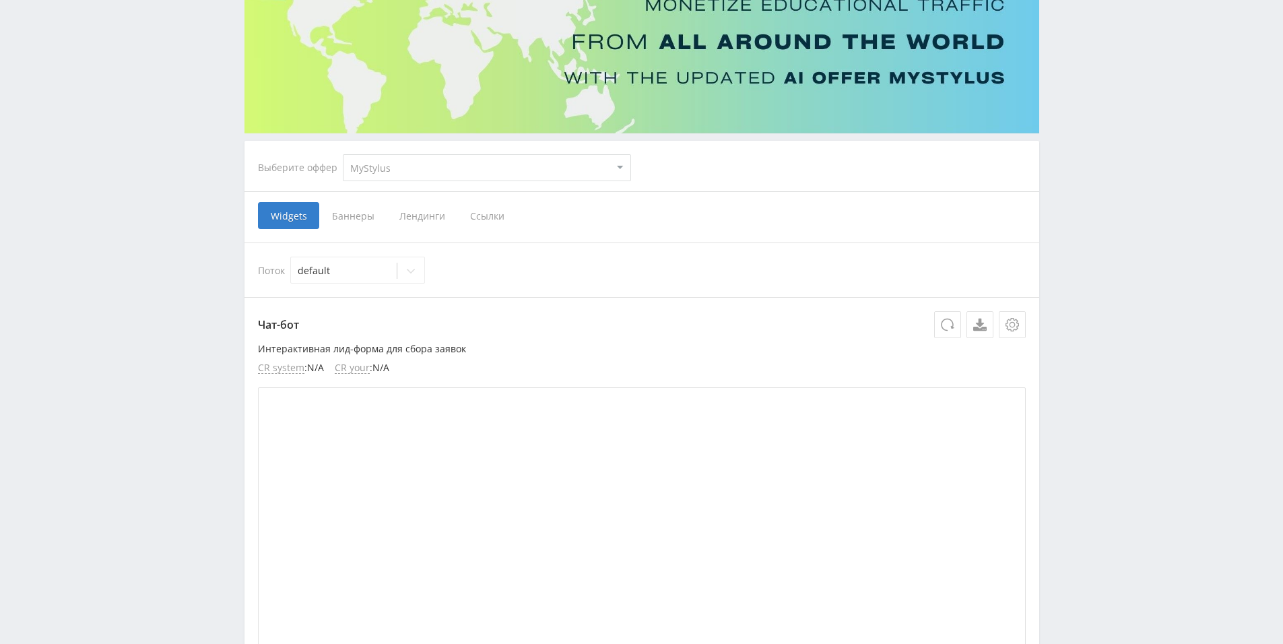
click at [486, 222] on span "Ссылки" at bounding box center [487, 215] width 60 height 27
click at [0, 0] on input "Ссылки" at bounding box center [0, 0] width 0 height 0
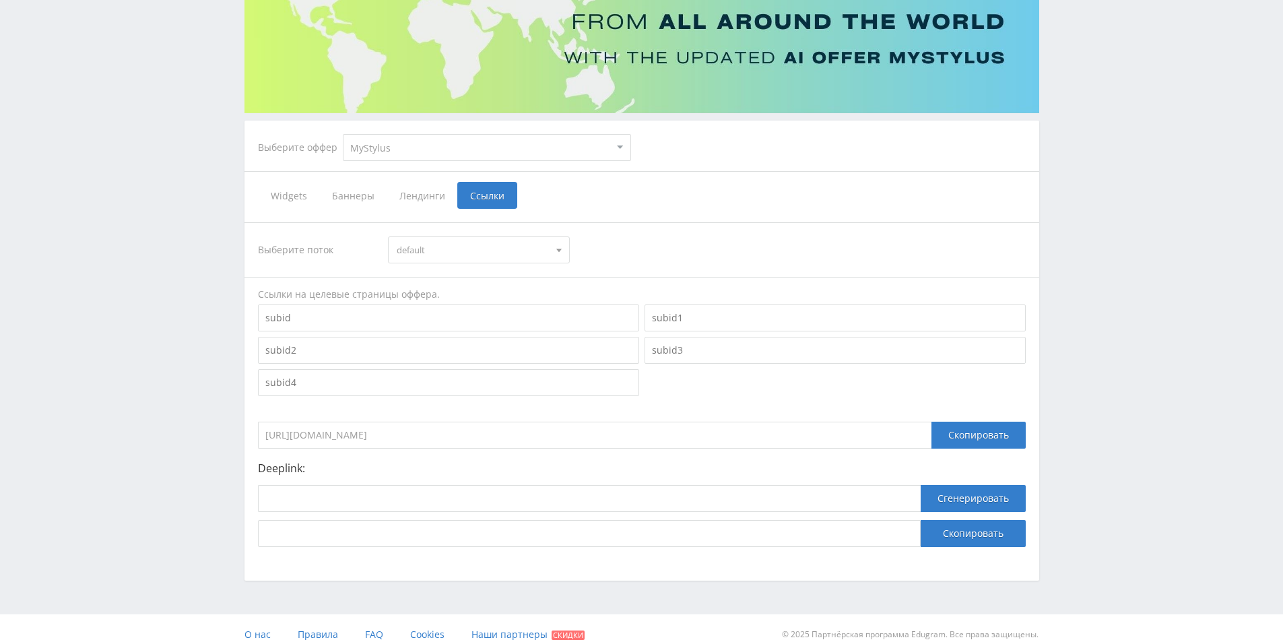
scroll to position [166, 0]
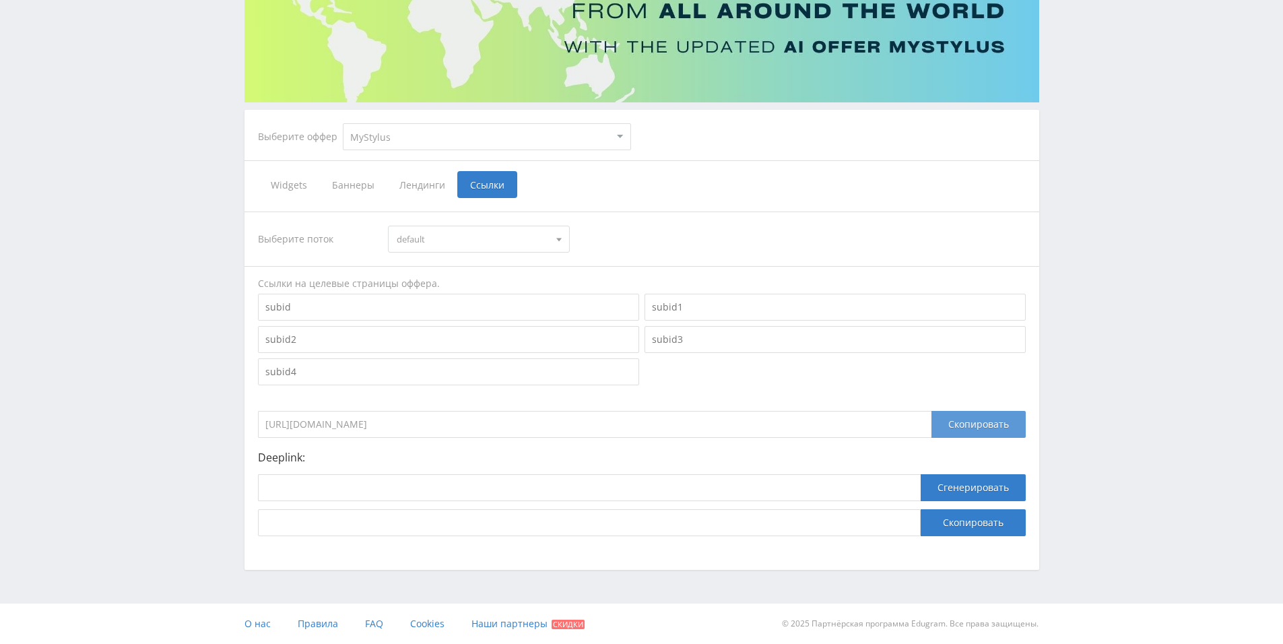
click at [952, 433] on div "Скопировать" at bounding box center [978, 424] width 94 height 27
